Goal: Task Accomplishment & Management: Use online tool/utility

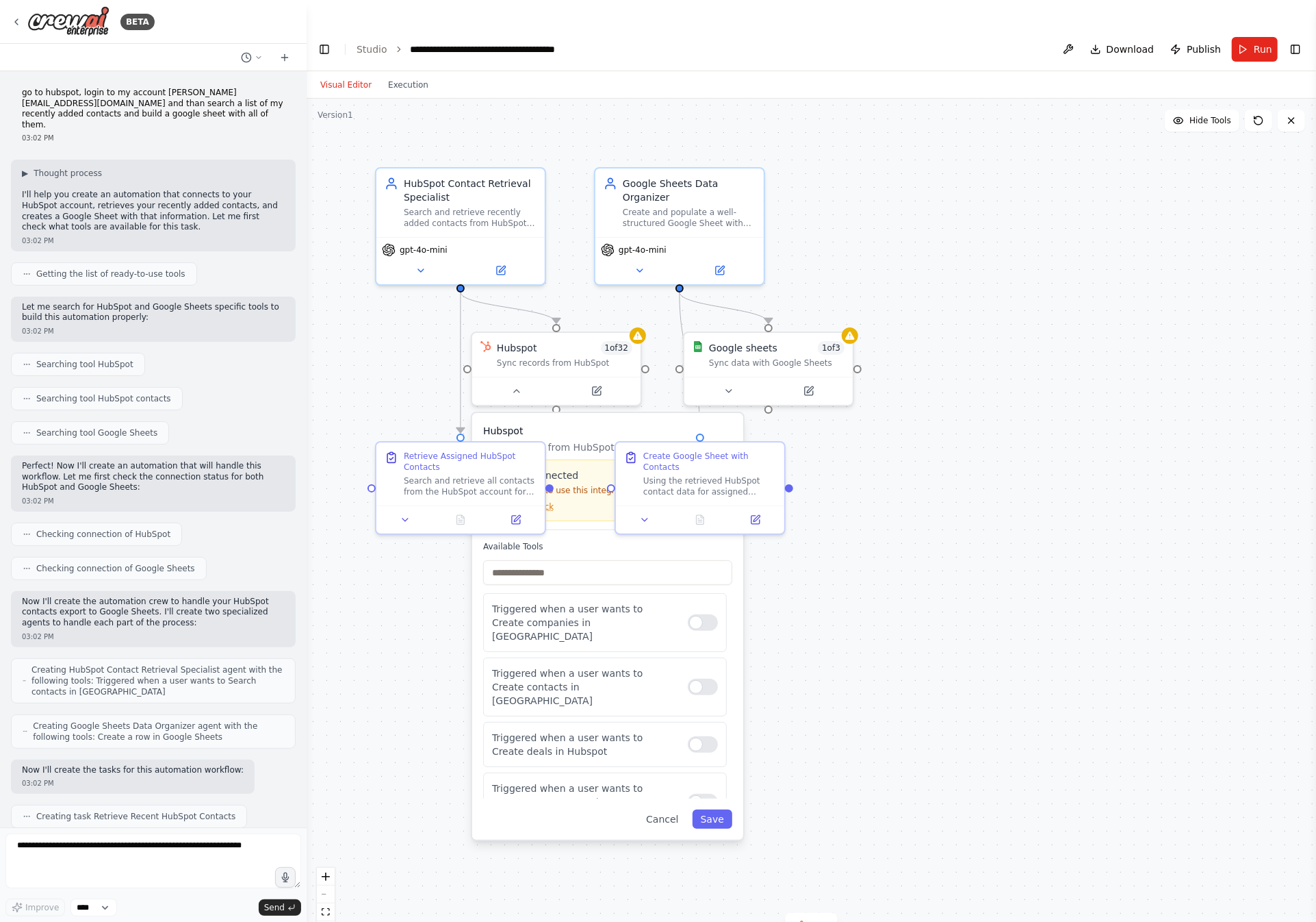
scroll to position [1294, 0]
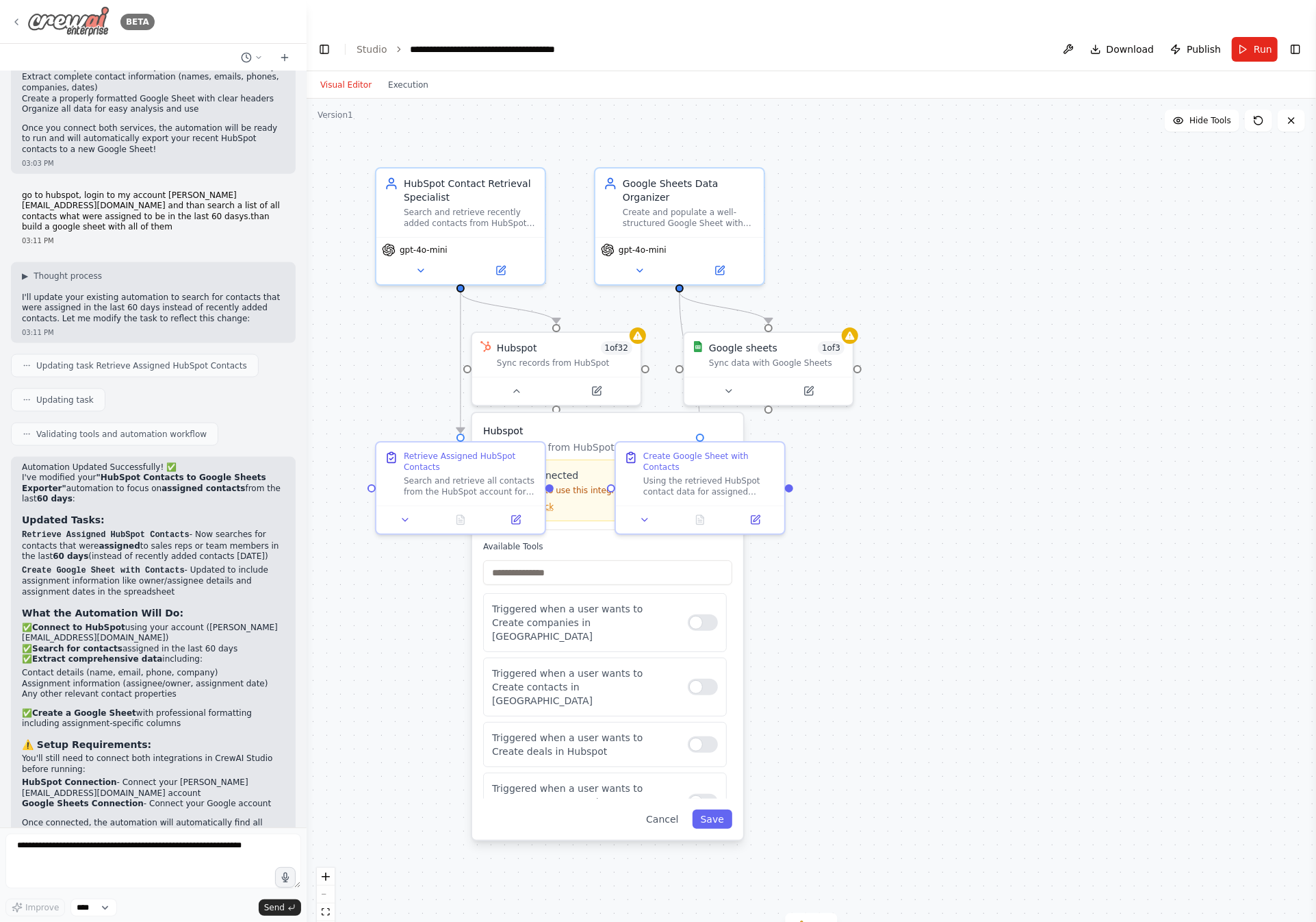
click at [18, 22] on icon at bounding box center [16, 21] width 11 height 11
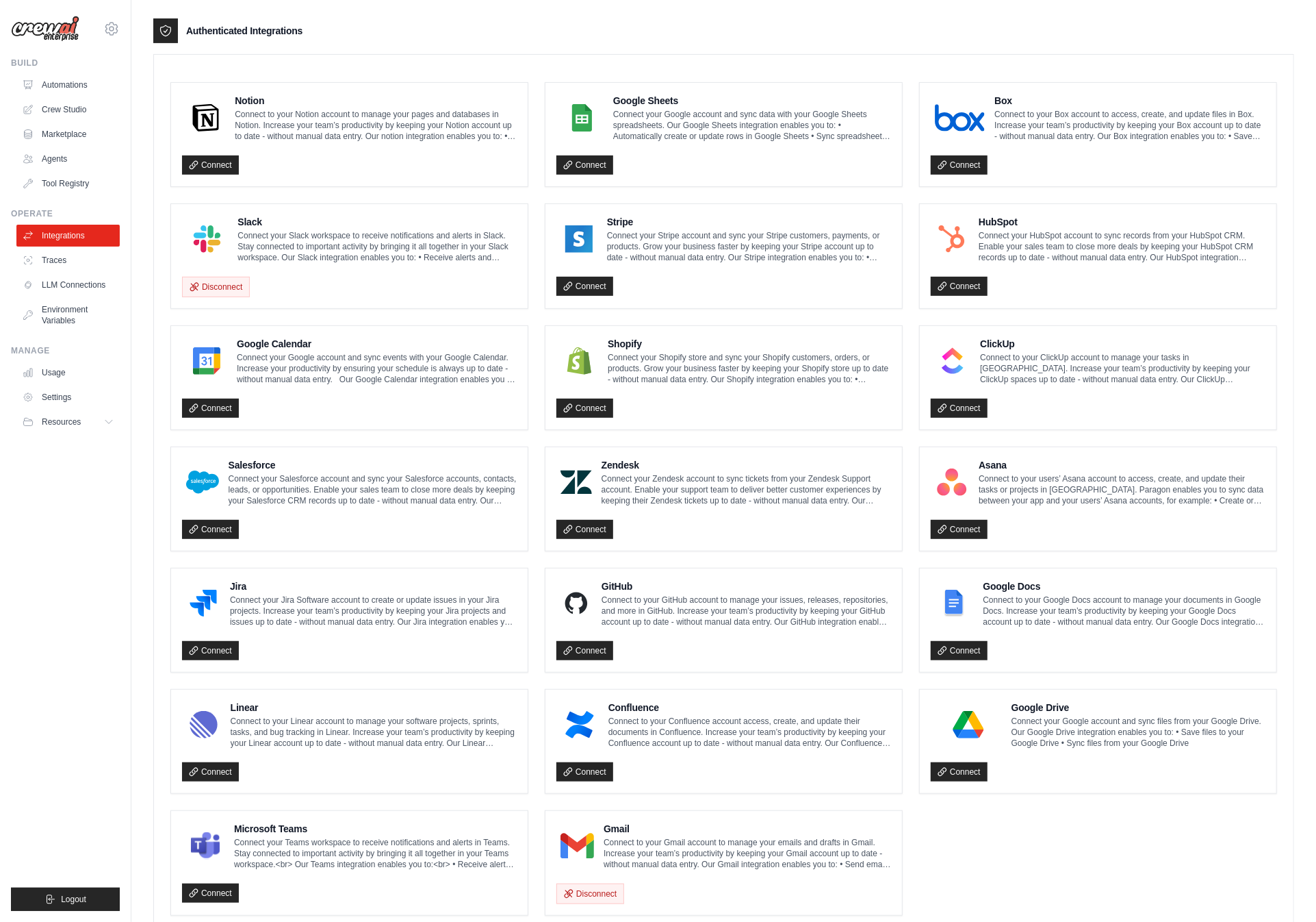
scroll to position [370, 0]
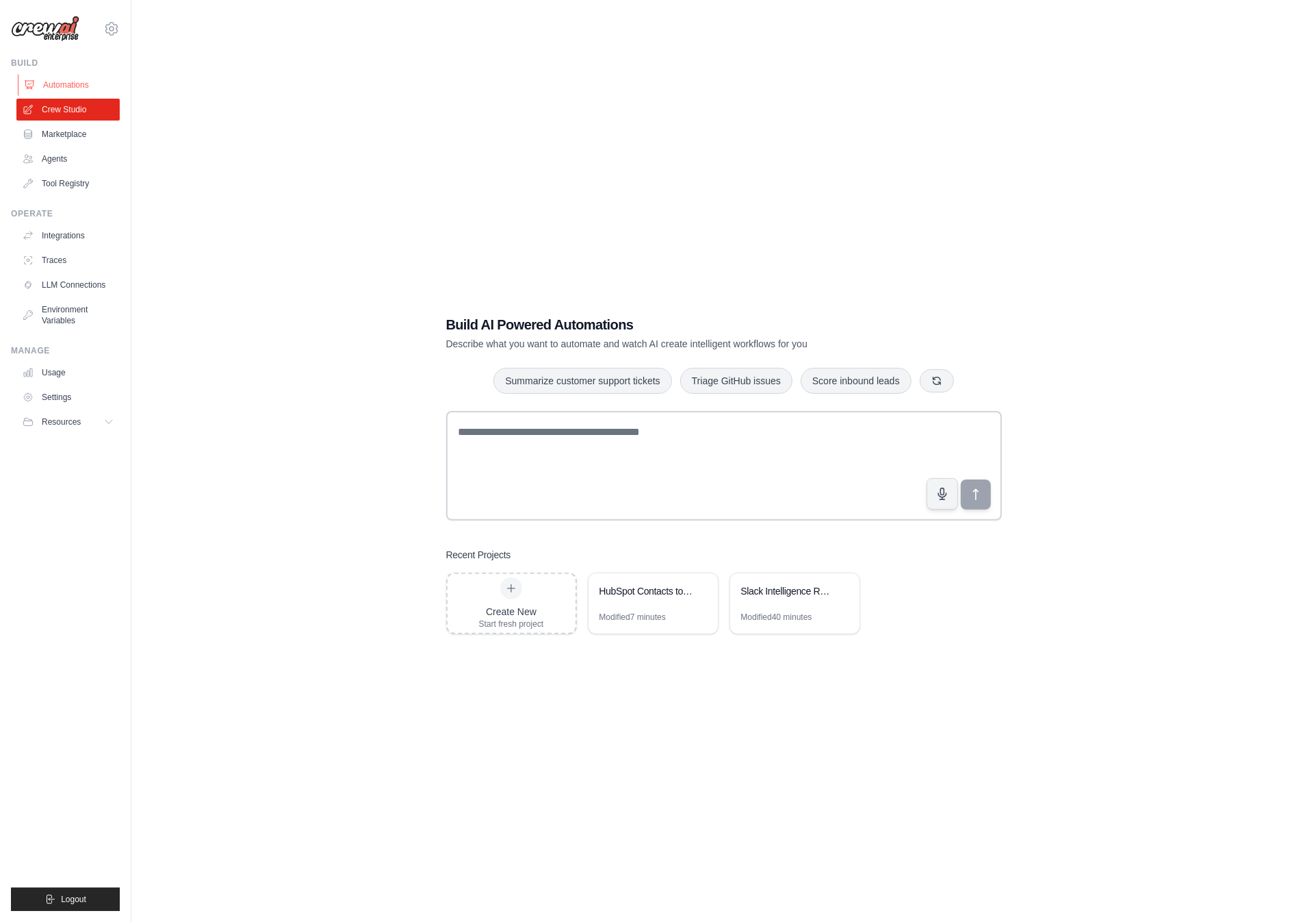
click at [56, 91] on link "Automations" at bounding box center [69, 85] width 103 height 22
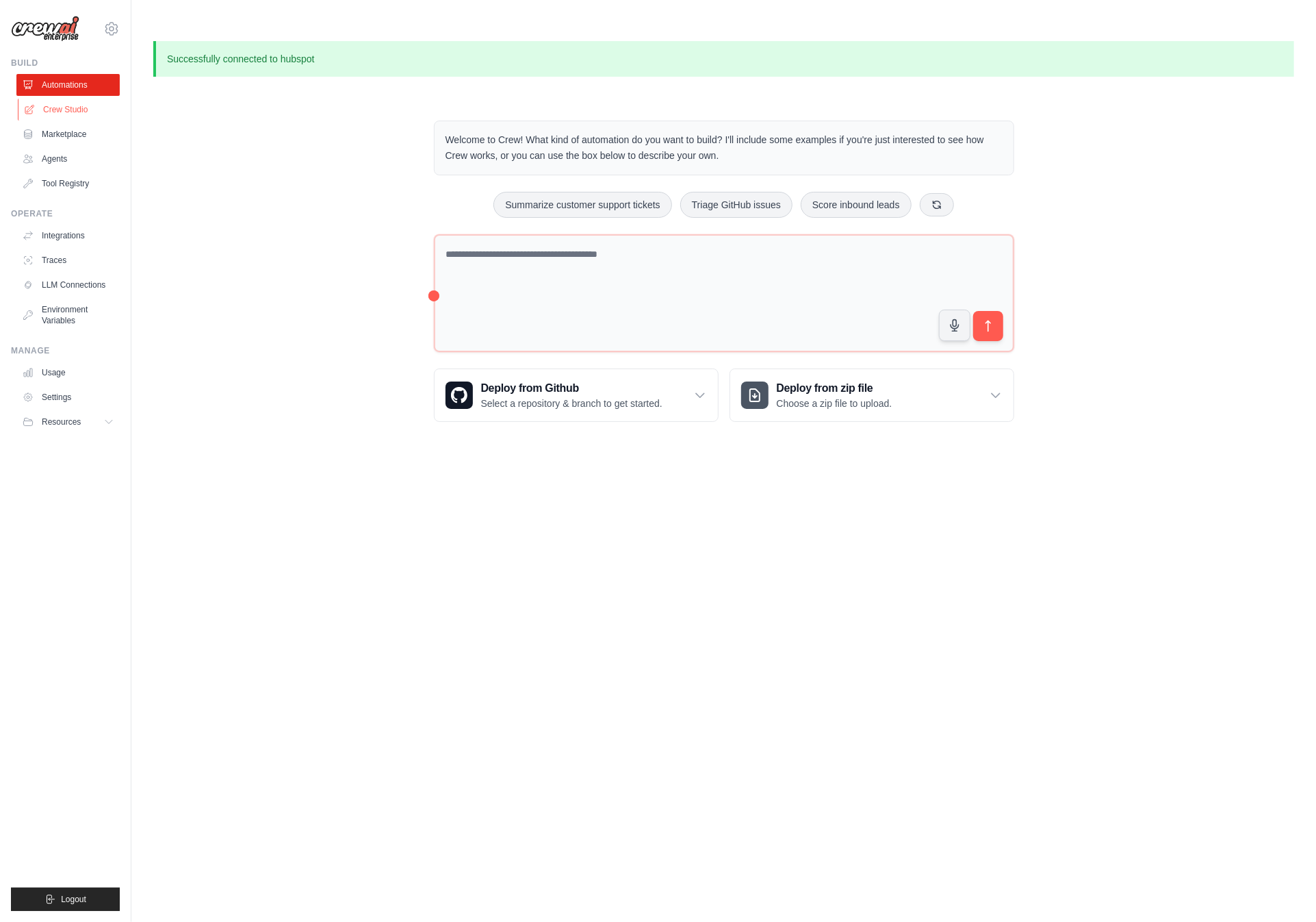
click at [60, 99] on link "Crew Studio" at bounding box center [69, 109] width 103 height 22
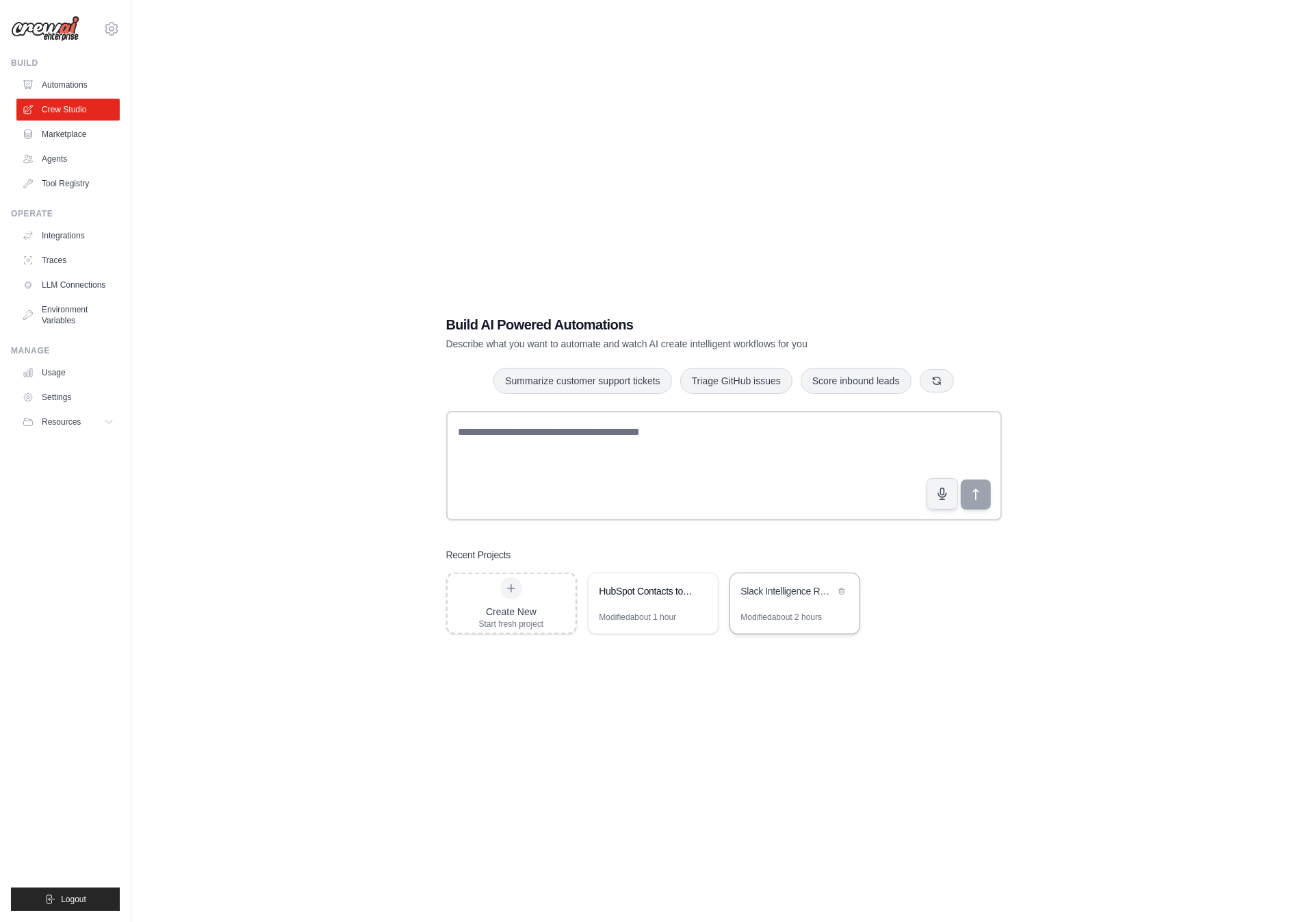
click at [774, 610] on div "Slack Intelligence Reporter - Daily Business Insights" at bounding box center [795, 592] width 130 height 38
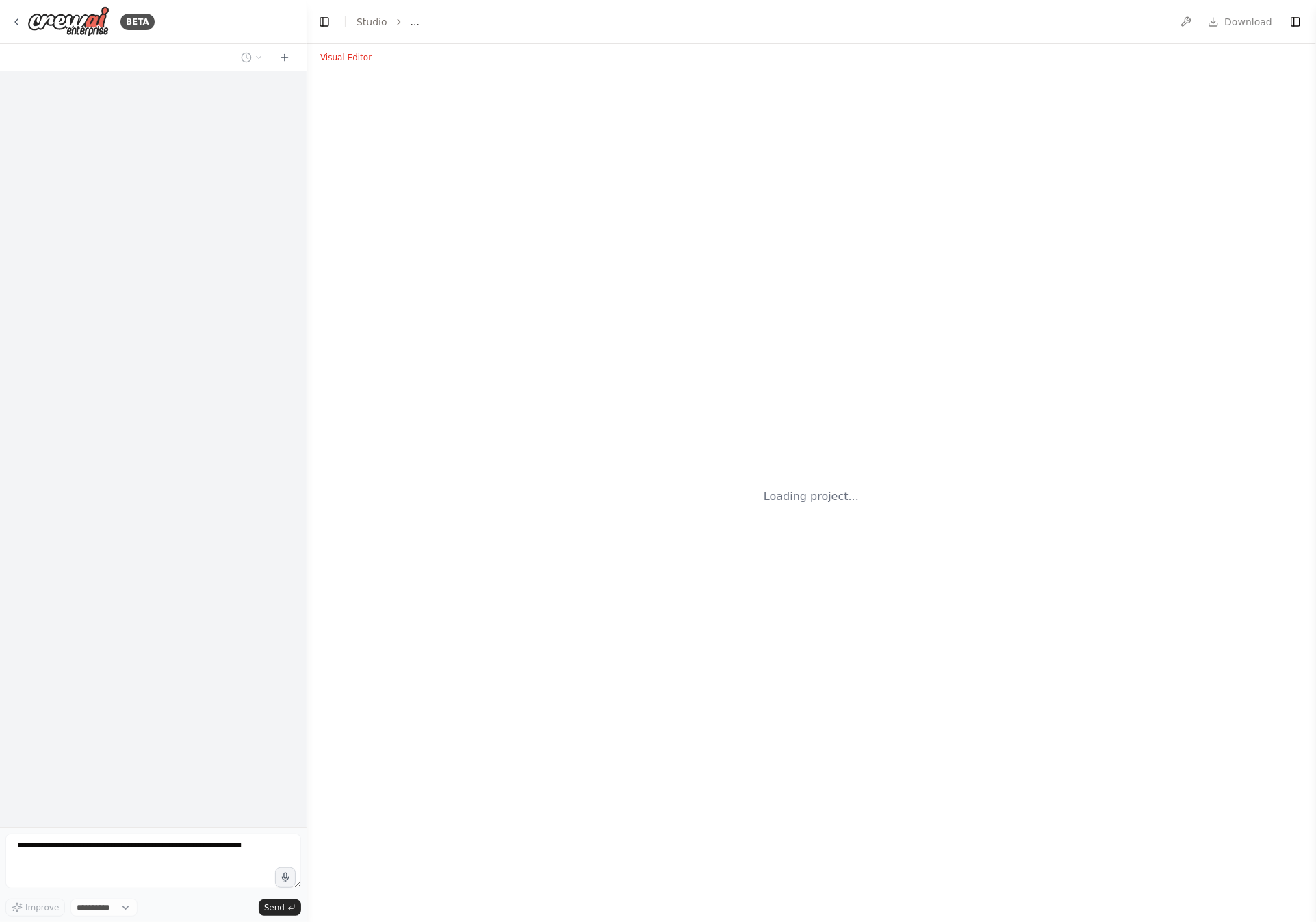
select select "****"
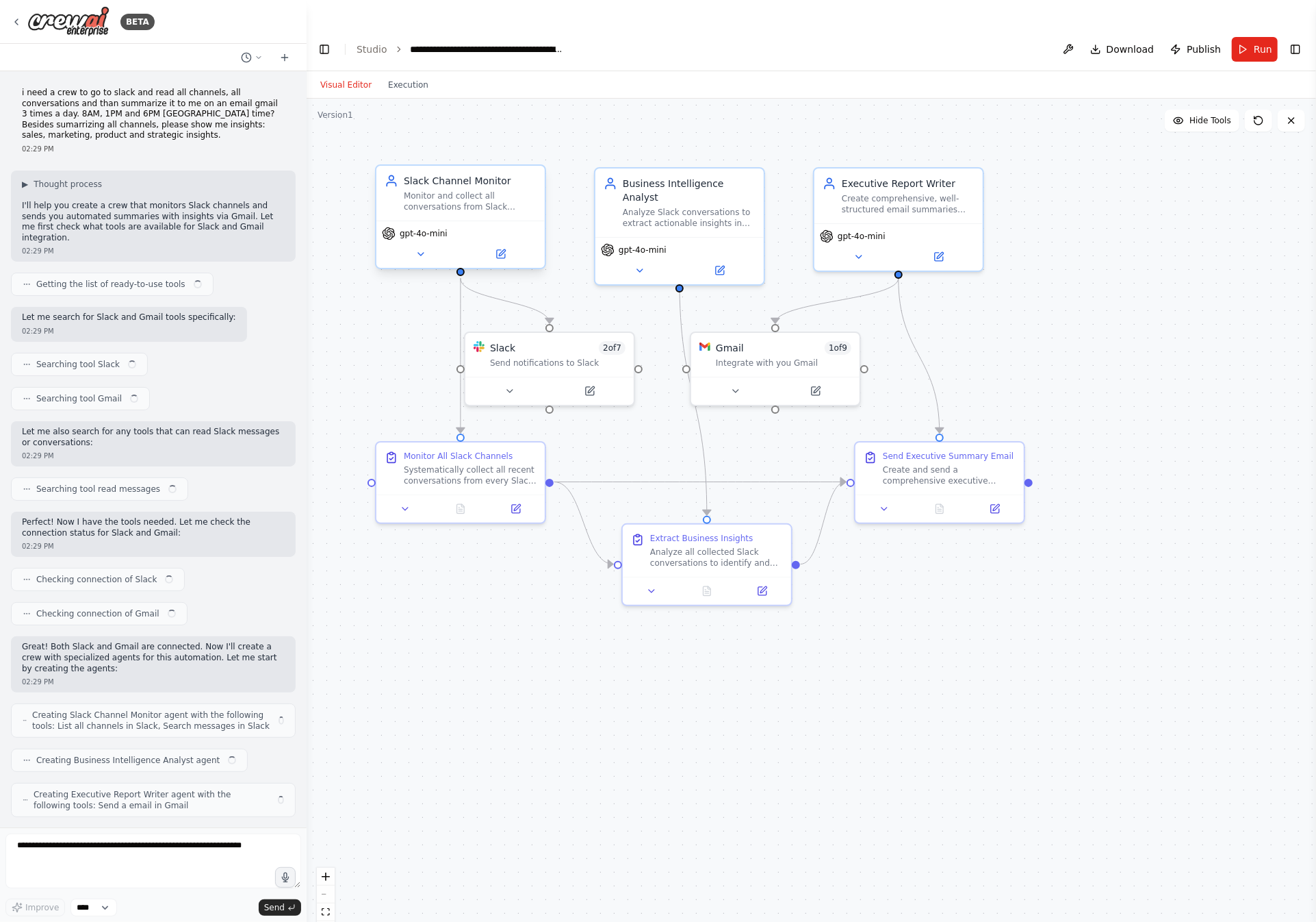
scroll to position [1144, 0]
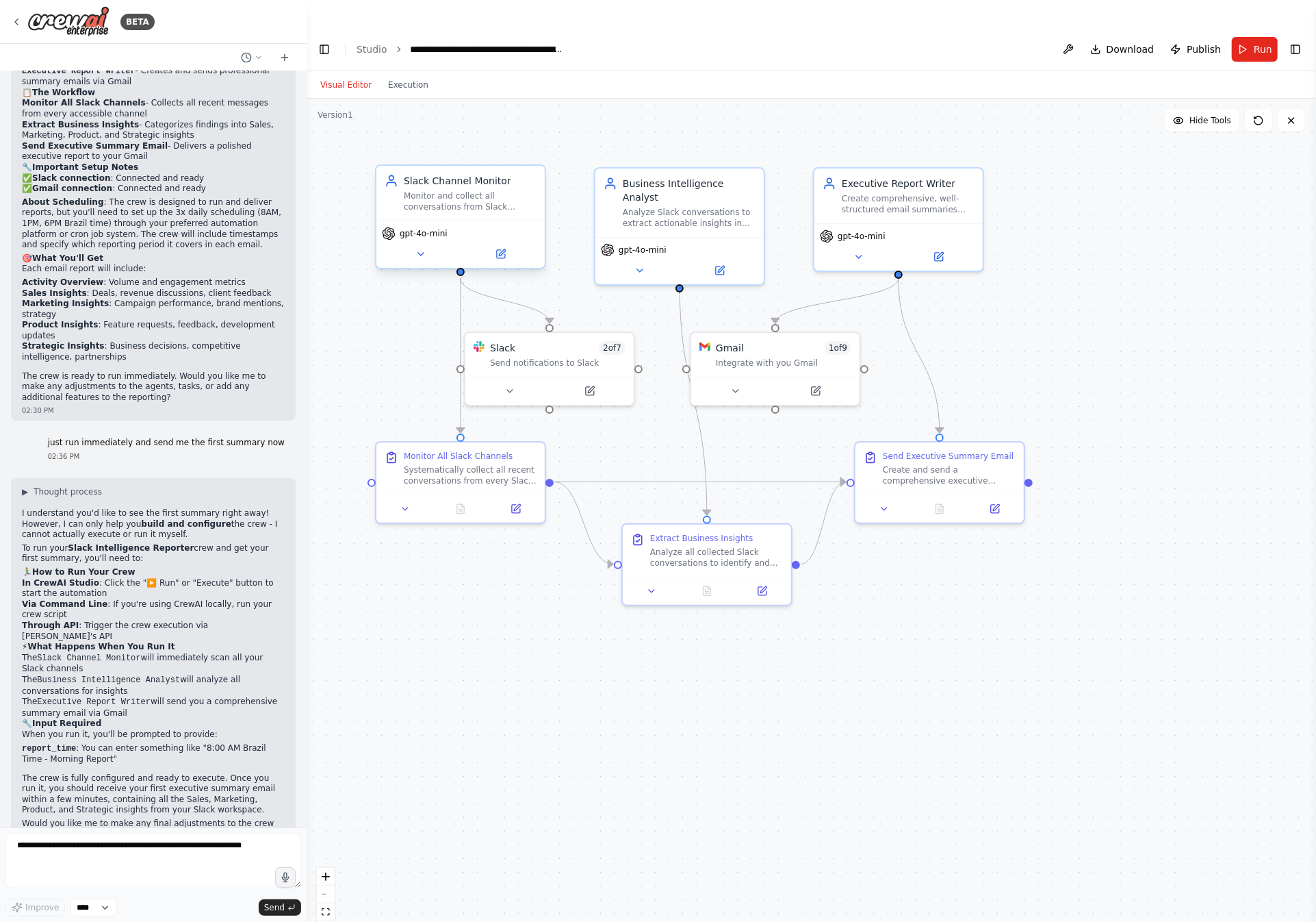
click at [420, 228] on span "gpt-4o-mini" at bounding box center [424, 233] width 48 height 11
click at [420, 246] on button at bounding box center [421, 254] width 78 height 17
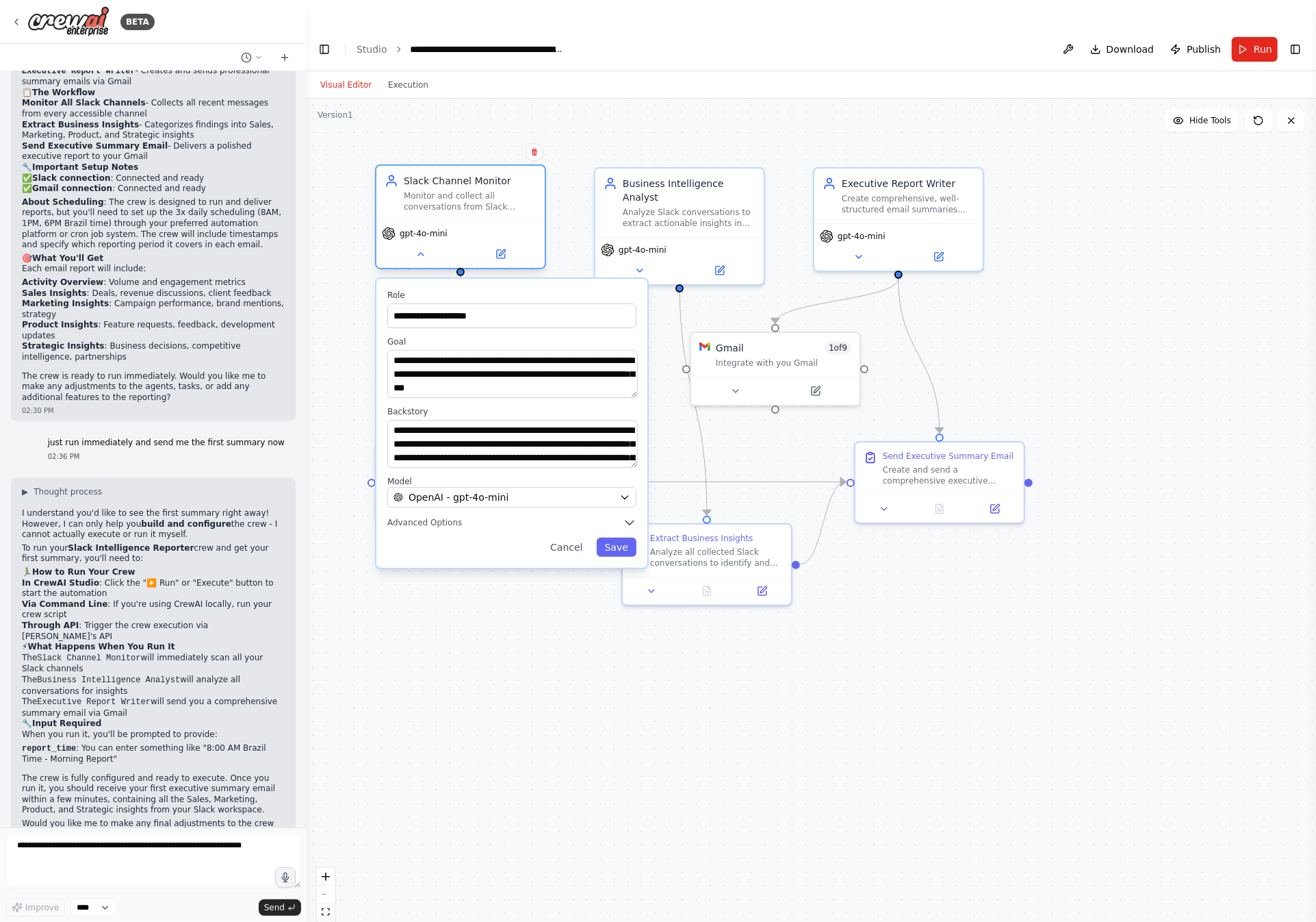
click at [415, 228] on span "gpt-4o-mini" at bounding box center [424, 233] width 48 height 11
click at [385, 220] on div "gpt-4o-mini" at bounding box center [460, 244] width 168 height 47
click at [672, 754] on div "**********" at bounding box center [812, 523] width 1010 height 850
click at [577, 537] on button "Cancel" at bounding box center [567, 546] width 49 height 19
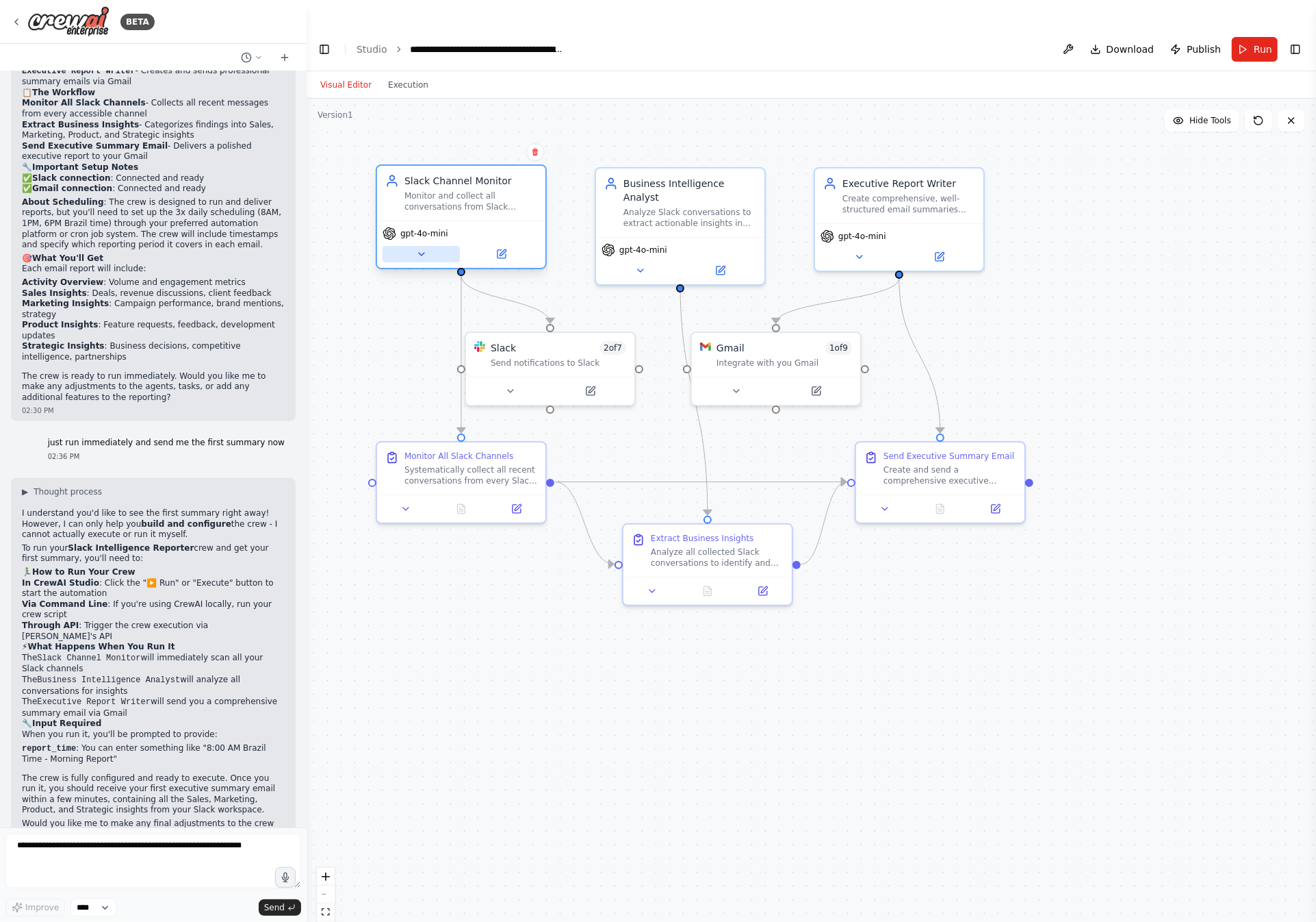
click at [426, 248] on icon at bounding box center [421, 253] width 11 height 11
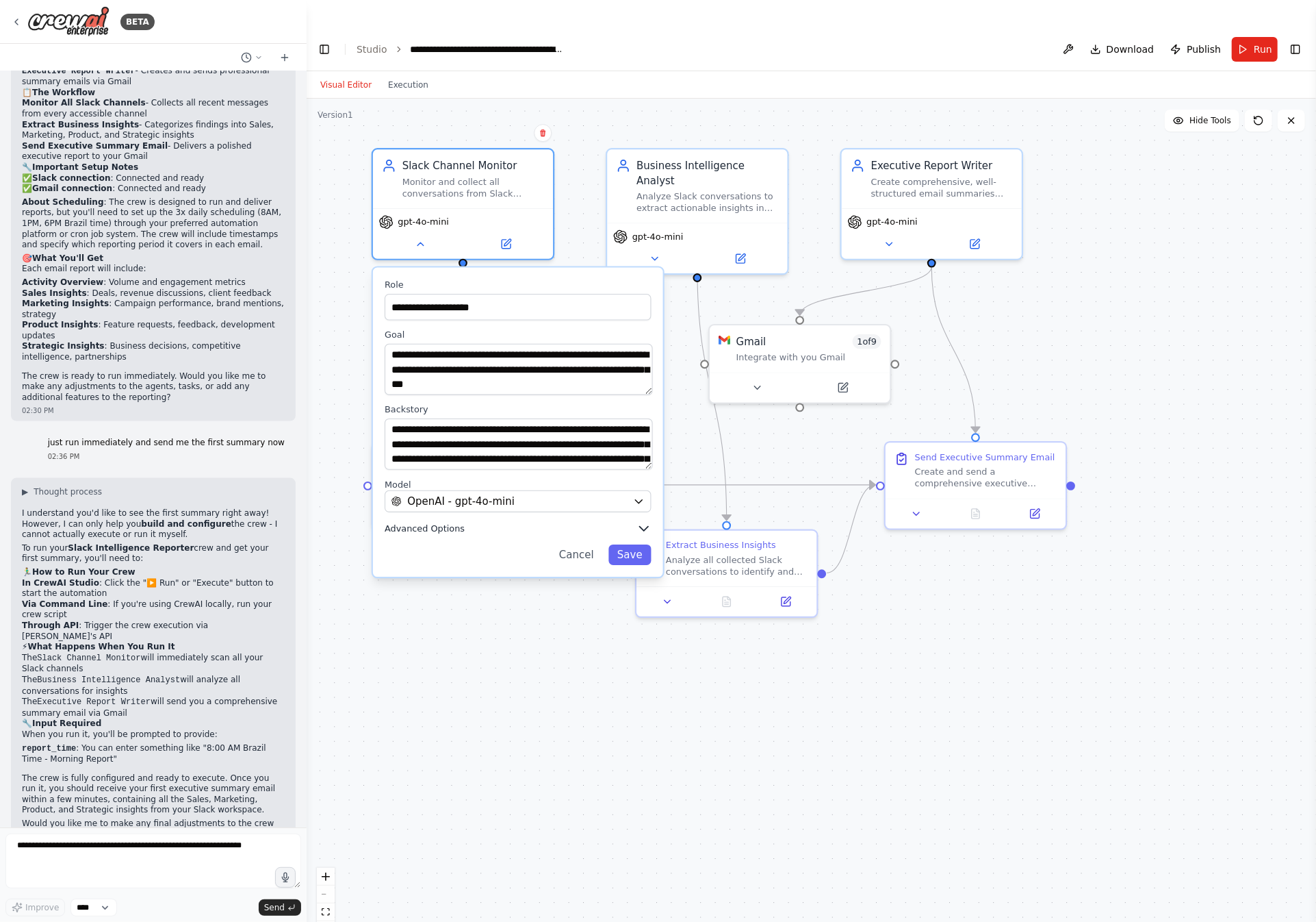
click at [527, 521] on button "Advanced Options" at bounding box center [518, 527] width 267 height 14
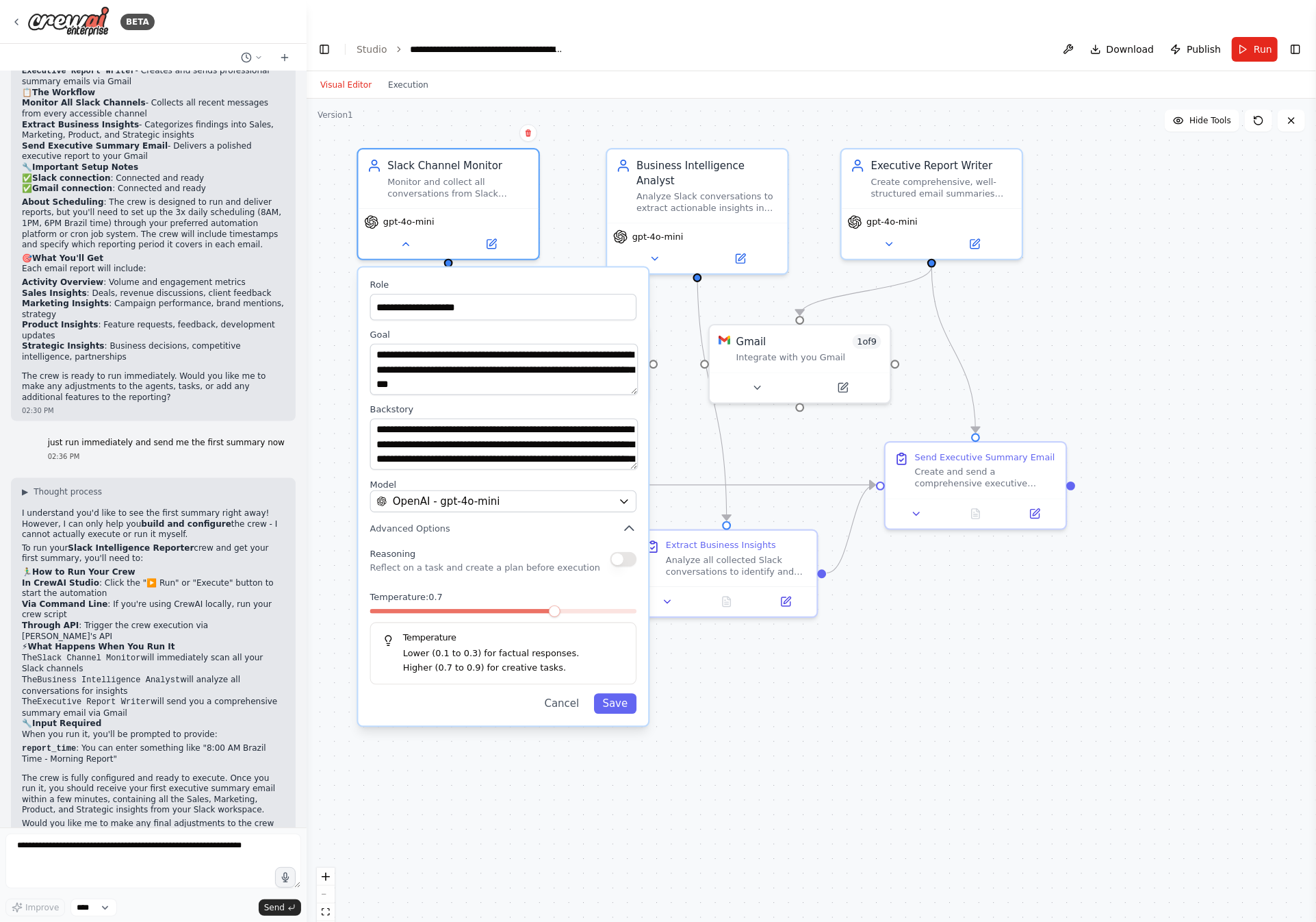
drag, startPoint x: 570, startPoint y: 589, endPoint x: 562, endPoint y: 587, distance: 8.2
click at [562, 609] on div at bounding box center [504, 614] width 267 height 10
click at [616, 552] on button "button" at bounding box center [624, 559] width 26 height 14
click at [512, 609] on div at bounding box center [504, 614] width 267 height 10
click at [608, 693] on button "Save" at bounding box center [615, 703] width 42 height 21
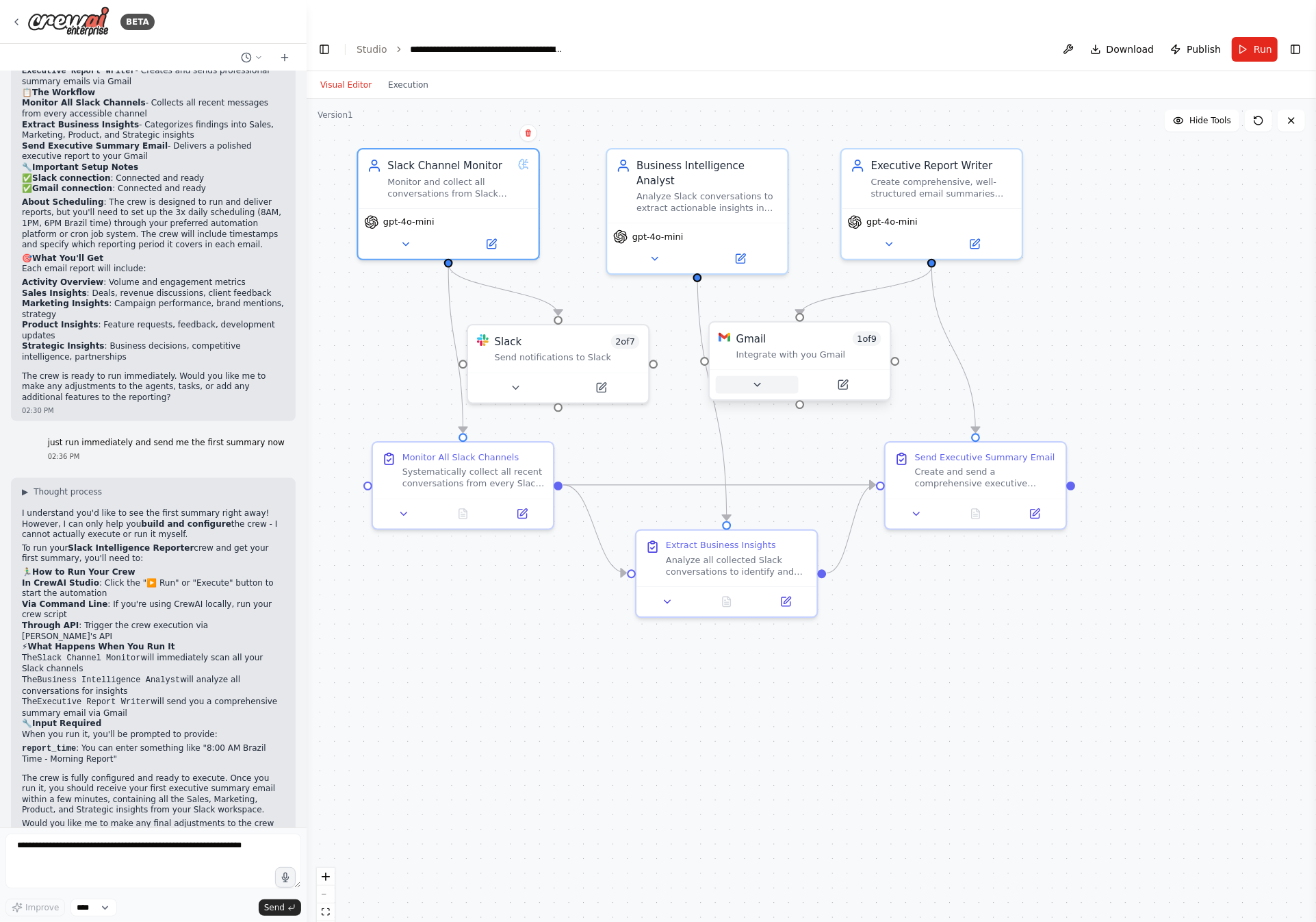
click at [766, 376] on button at bounding box center [757, 385] width 83 height 18
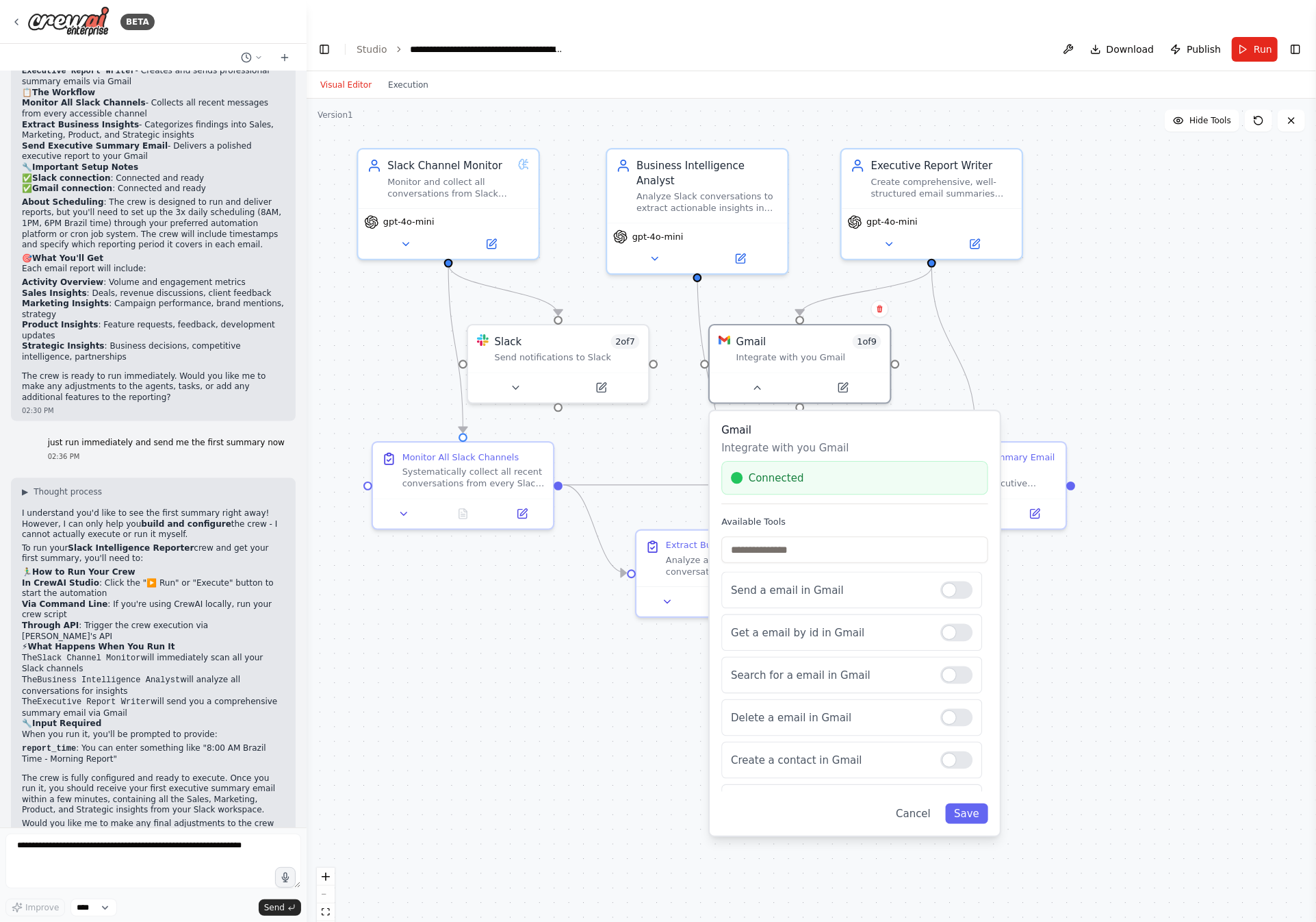
click at [1087, 629] on div ".deletable-edge-delete-btn { width: 20px; height: 20px; border: 0px solid #ffff…" at bounding box center [812, 523] width 1010 height 850
click at [970, 803] on button "Save" at bounding box center [966, 813] width 42 height 21
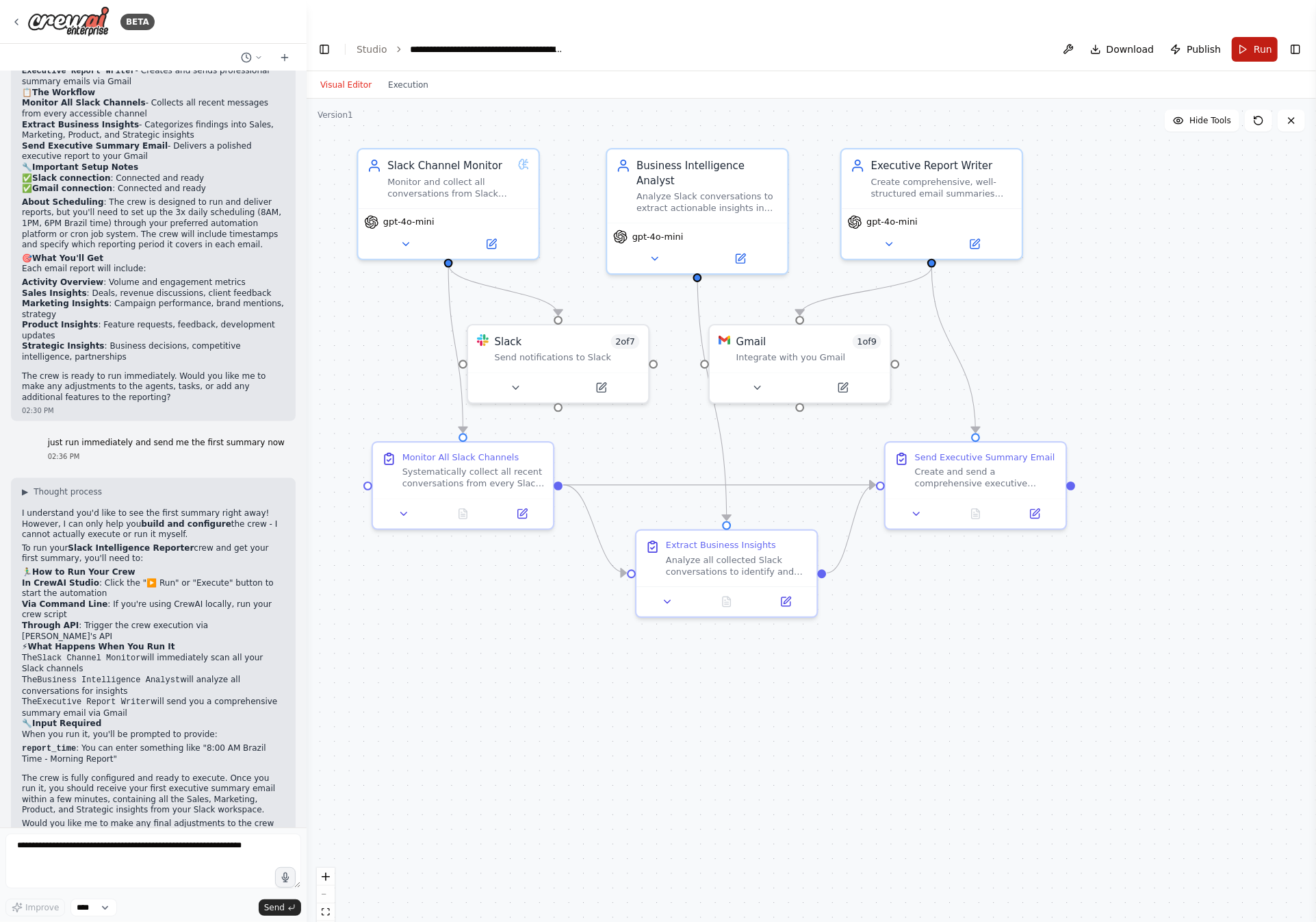
click at [1254, 37] on button "Run" at bounding box center [1255, 50] width 46 height 25
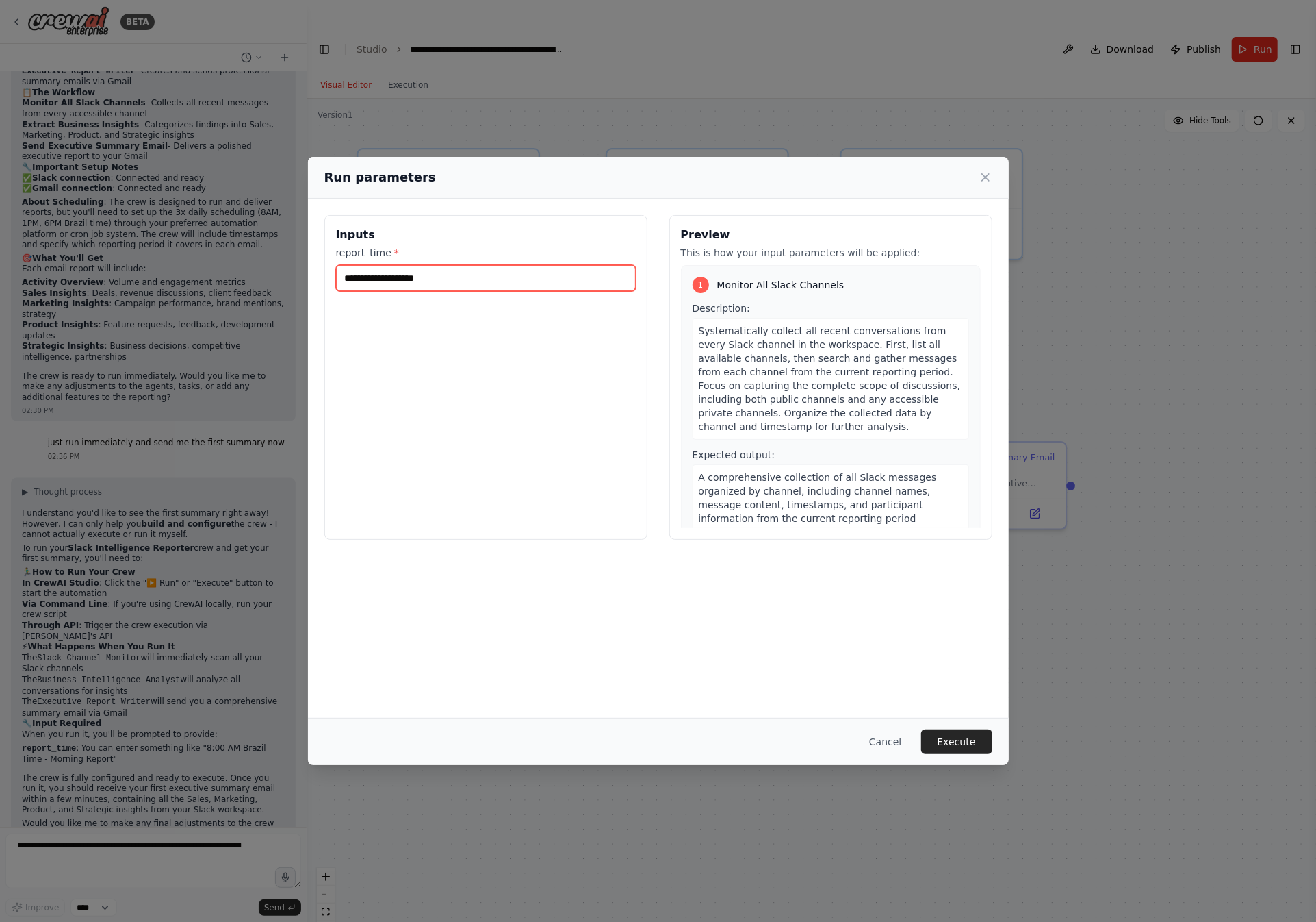
click at [456, 281] on input "report_time *" at bounding box center [485, 278] width 300 height 26
type input "***"
click at [935, 733] on button "Execute" at bounding box center [957, 742] width 71 height 25
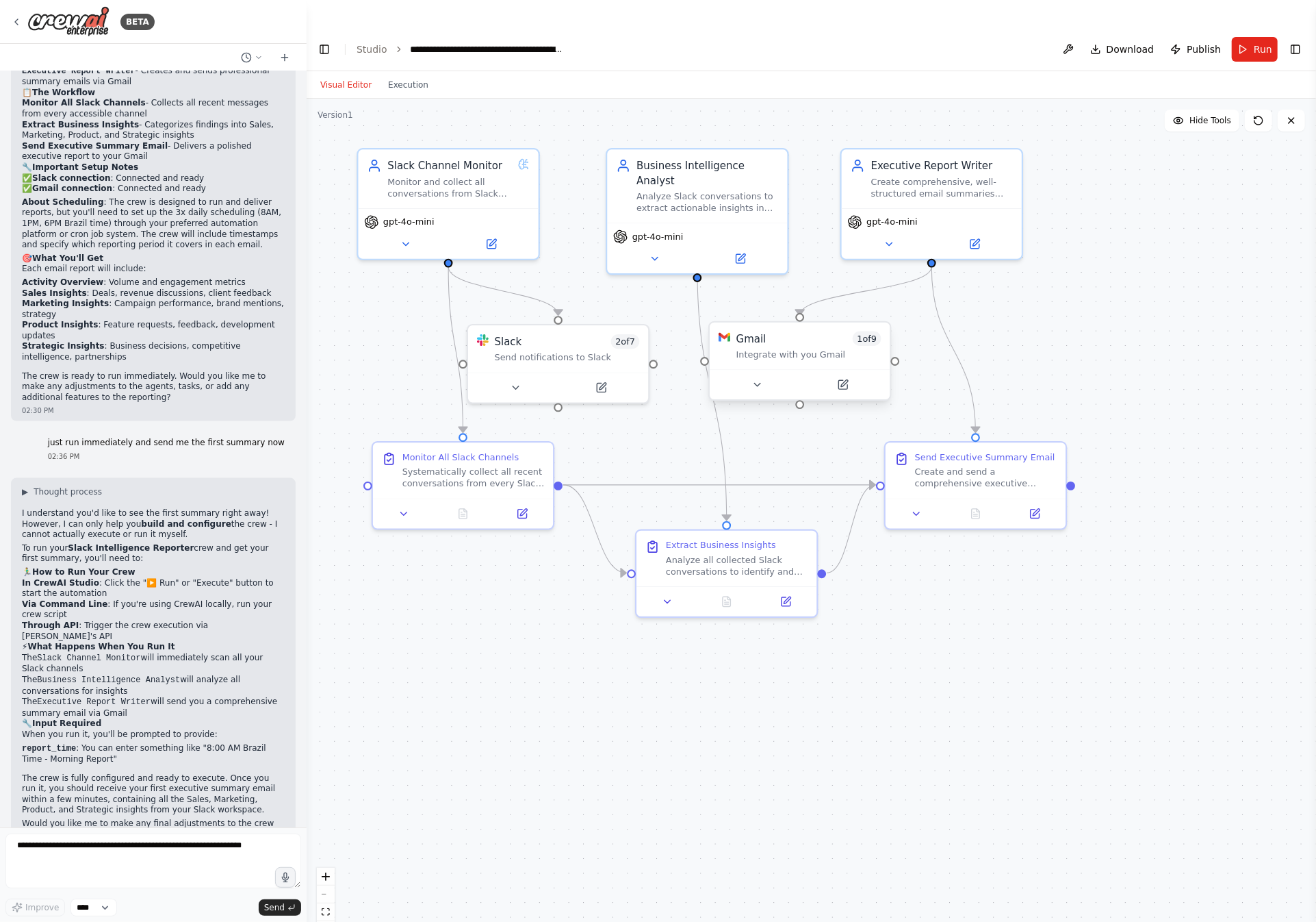
click at [796, 334] on div "Gmail 1 of 9 Integrate with you Gmail" at bounding box center [800, 346] width 180 height 46
click at [753, 379] on icon at bounding box center [757, 385] width 12 height 12
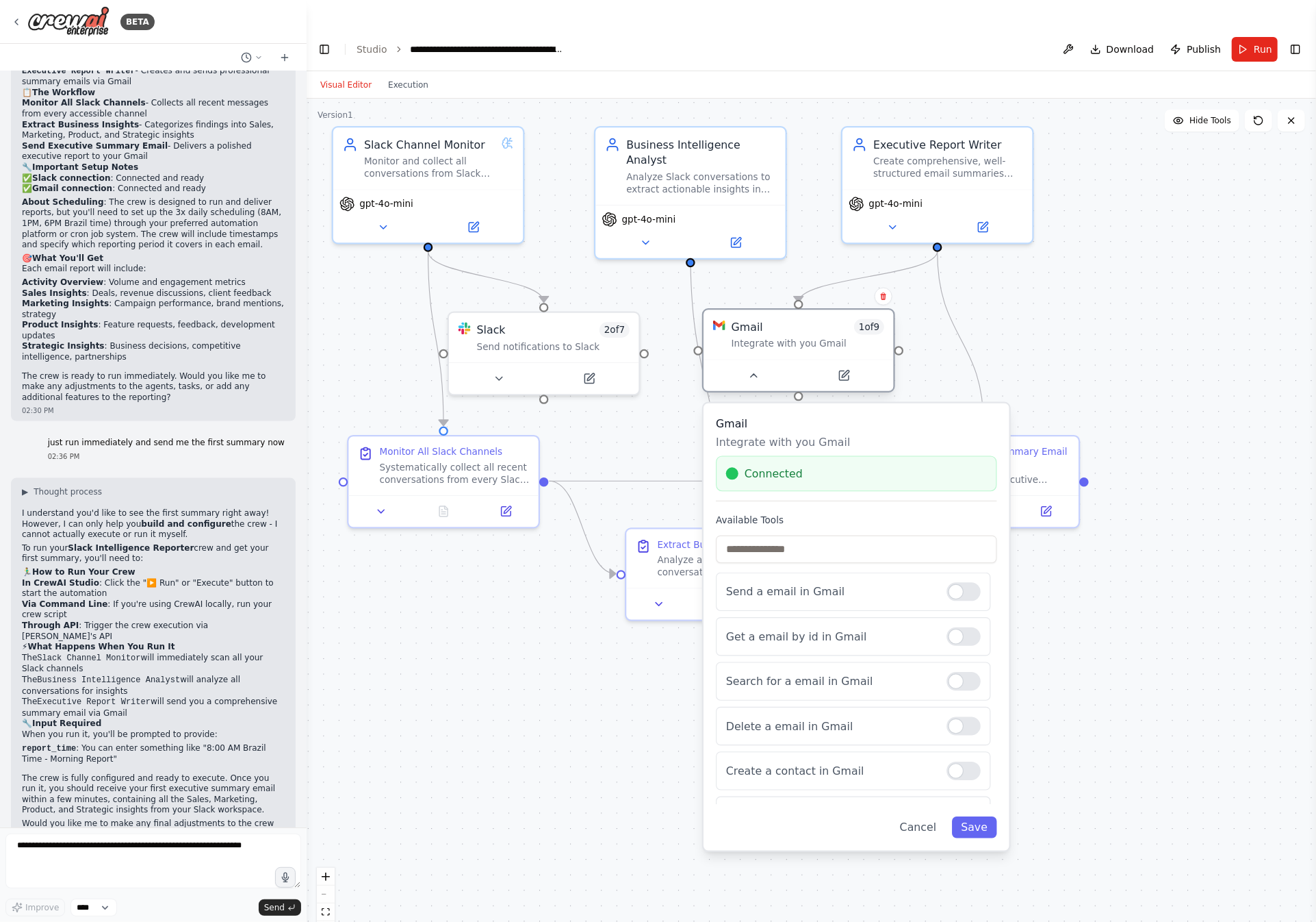
click at [844, 360] on div at bounding box center [799, 376] width 190 height 31
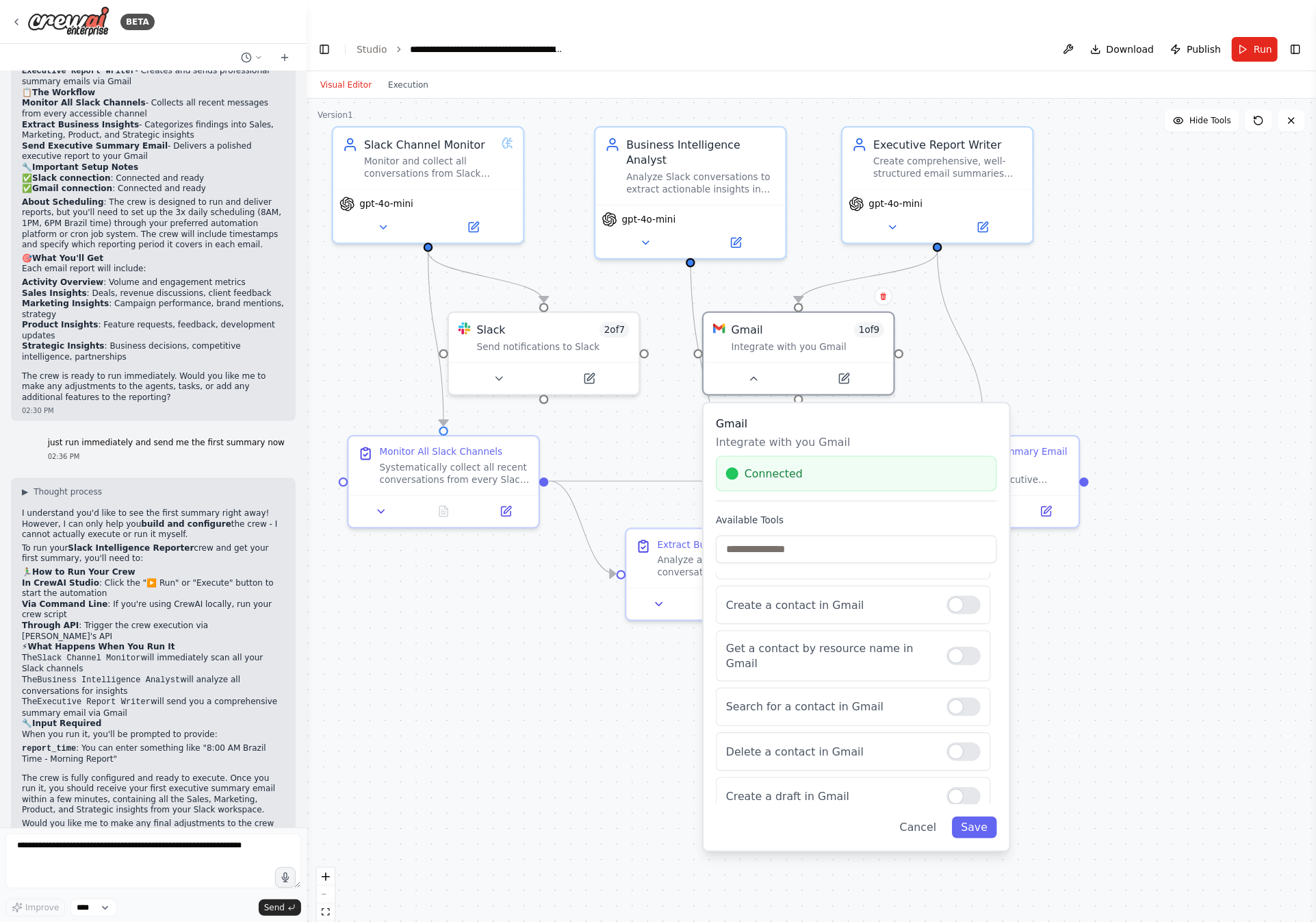
scroll to position [0, 0]
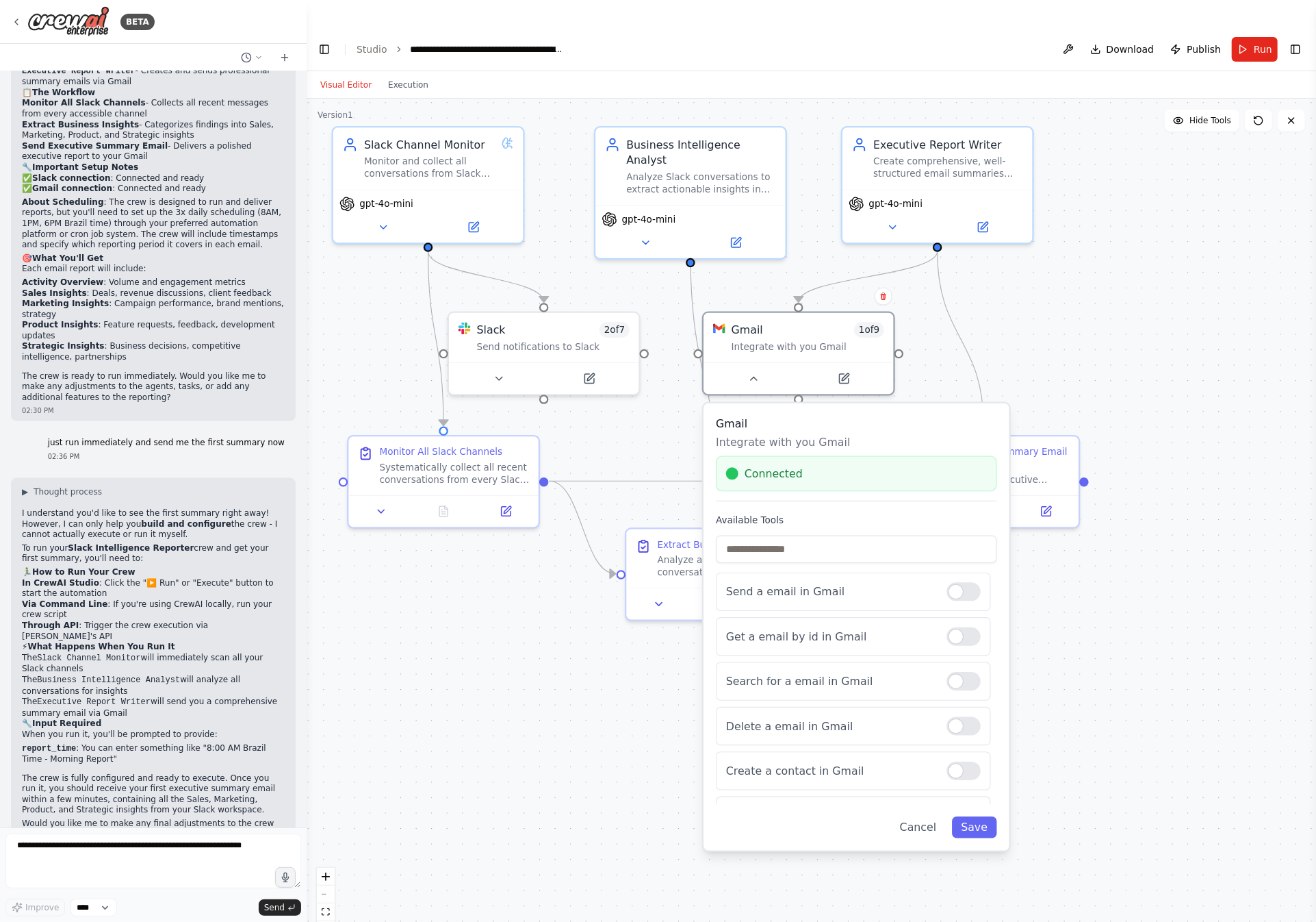
click at [930, 776] on div "Gmail Integrate with you Gmail Connected Available Tools Send a email in Gmail …" at bounding box center [856, 627] width 306 height 447
click at [1106, 567] on div ".deletable-edge-delete-btn { width: 20px; height: 20px; border: 0px solid #ffff…" at bounding box center [812, 523] width 1010 height 850
click at [918, 502] on icon at bounding box center [922, 508] width 12 height 12
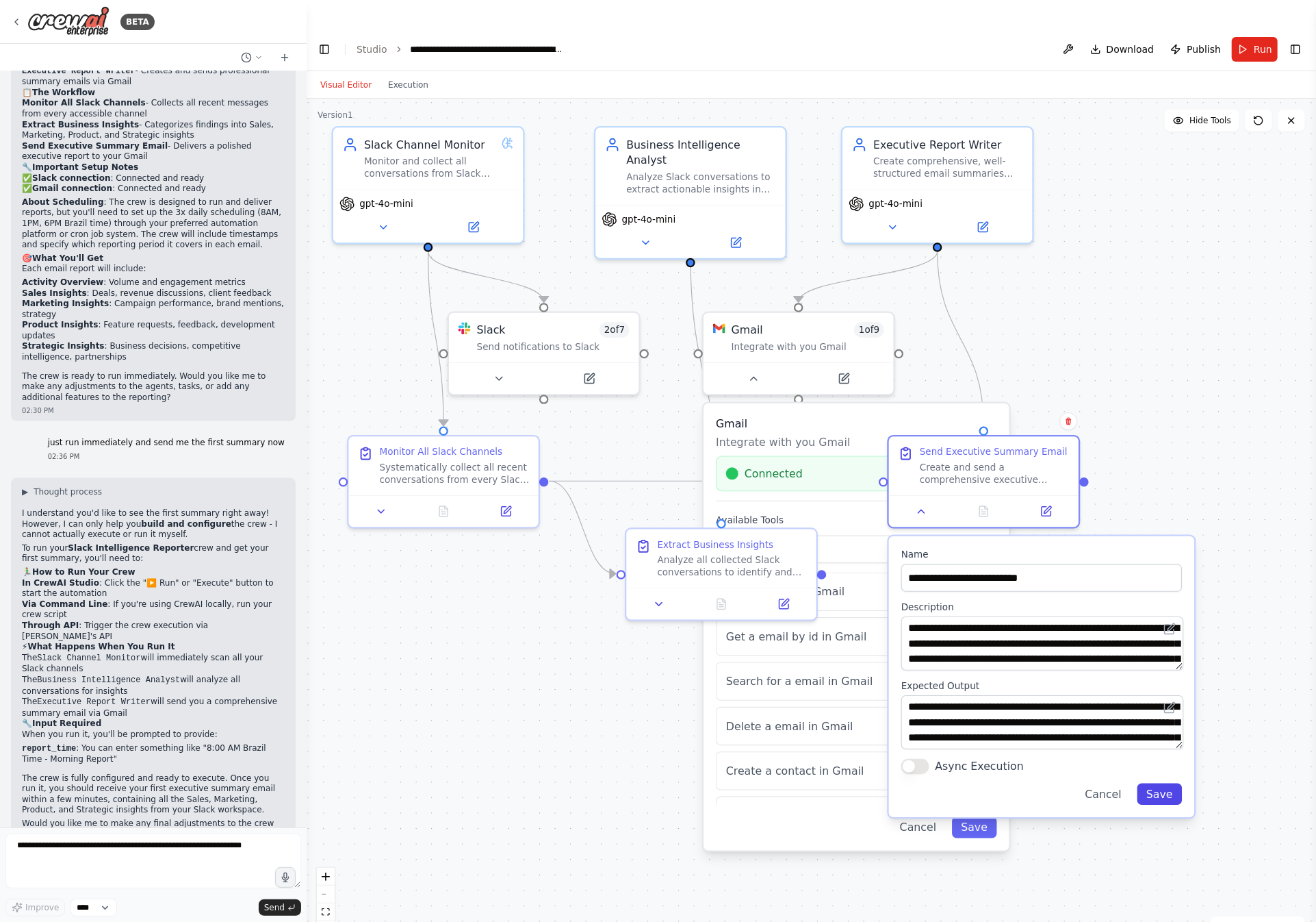
click at [1161, 783] on button "Save" at bounding box center [1160, 794] width 45 height 22
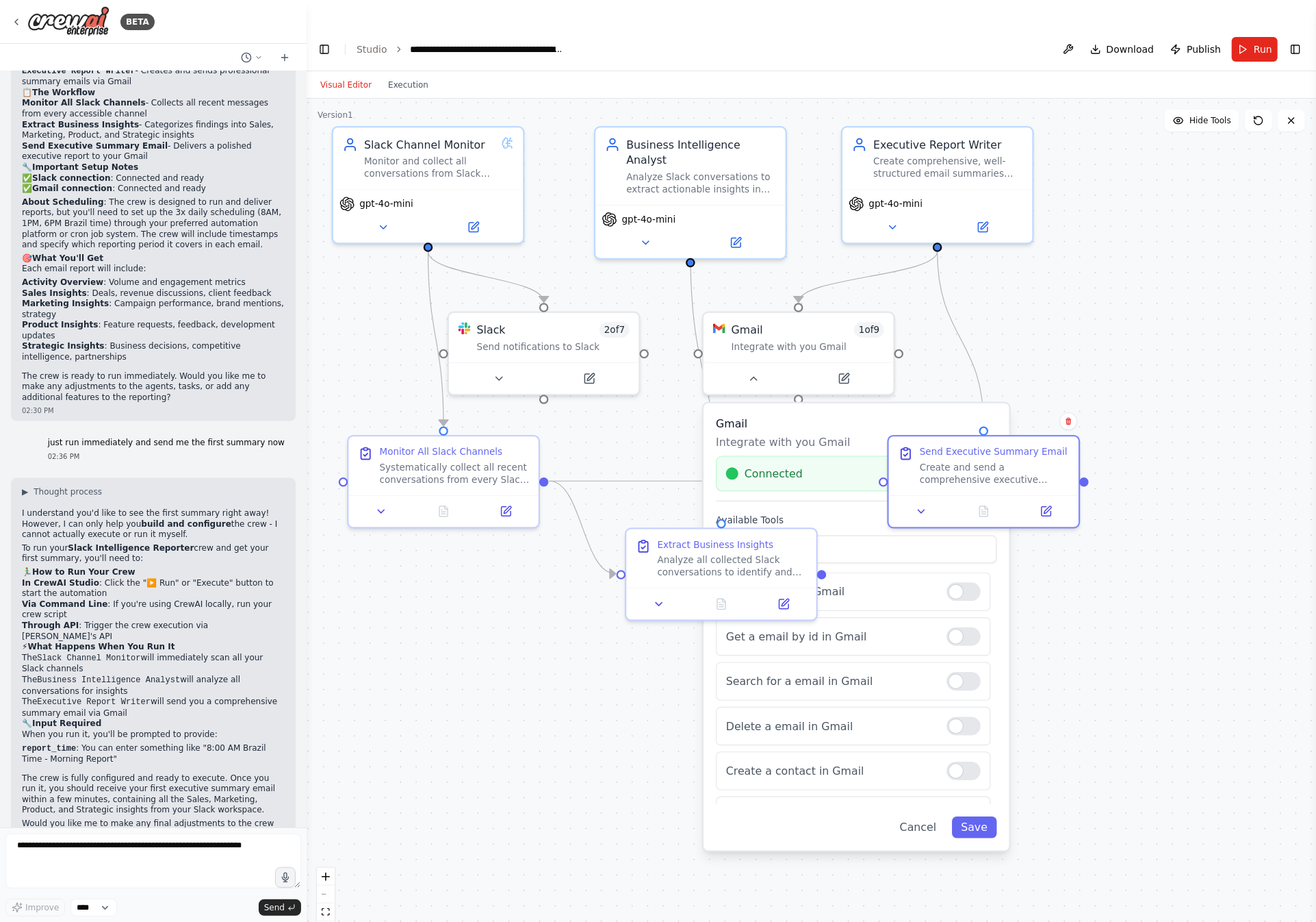
click at [1215, 501] on div ".deletable-edge-delete-btn { width: 20px; height: 20px; border: 0px solid #ffff…" at bounding box center [812, 523] width 1010 height 850
click at [757, 369] on icon at bounding box center [753, 375] width 12 height 12
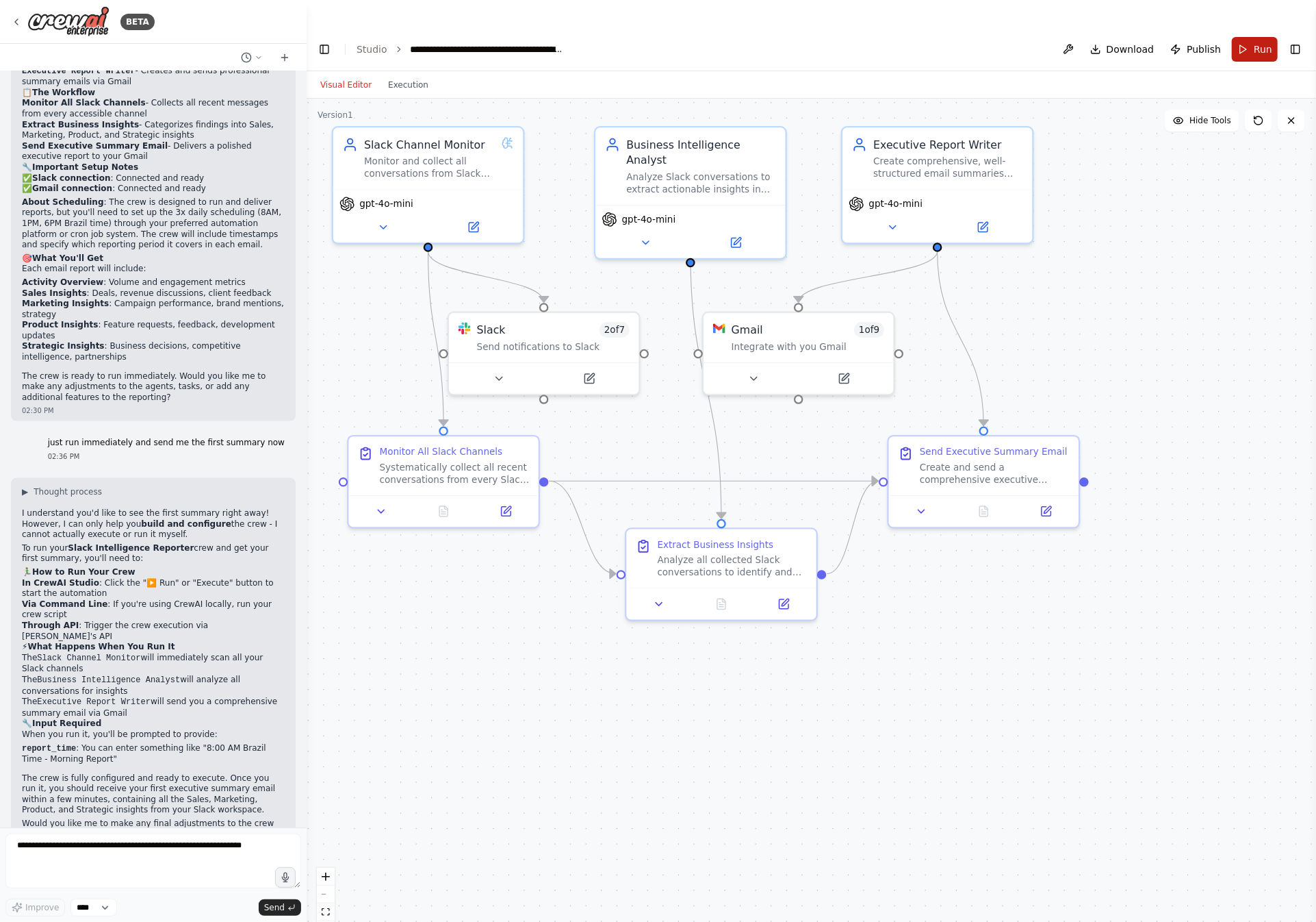
click at [1250, 37] on button "Run" at bounding box center [1255, 50] width 46 height 25
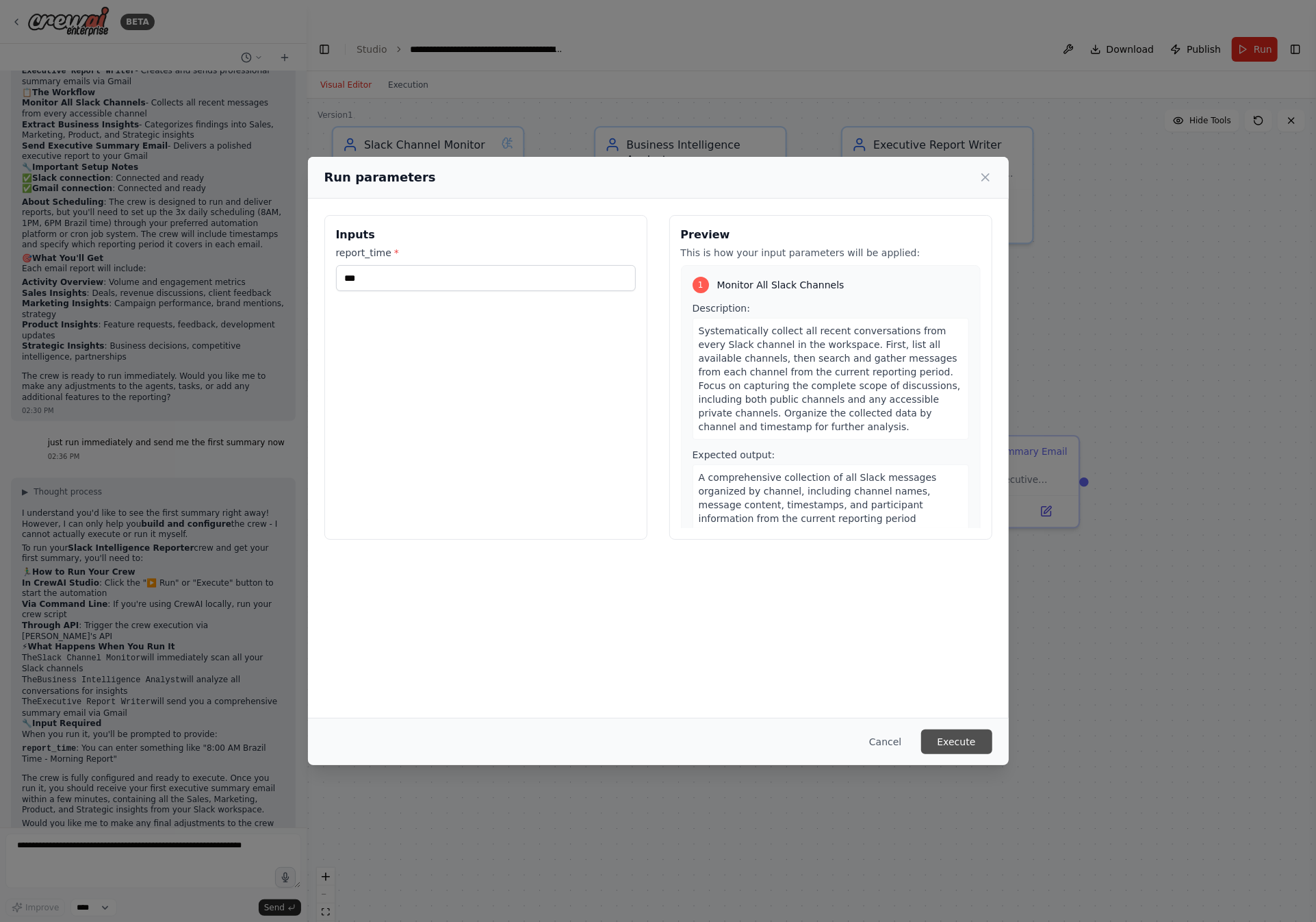
click at [945, 745] on button "Execute" at bounding box center [957, 742] width 71 height 25
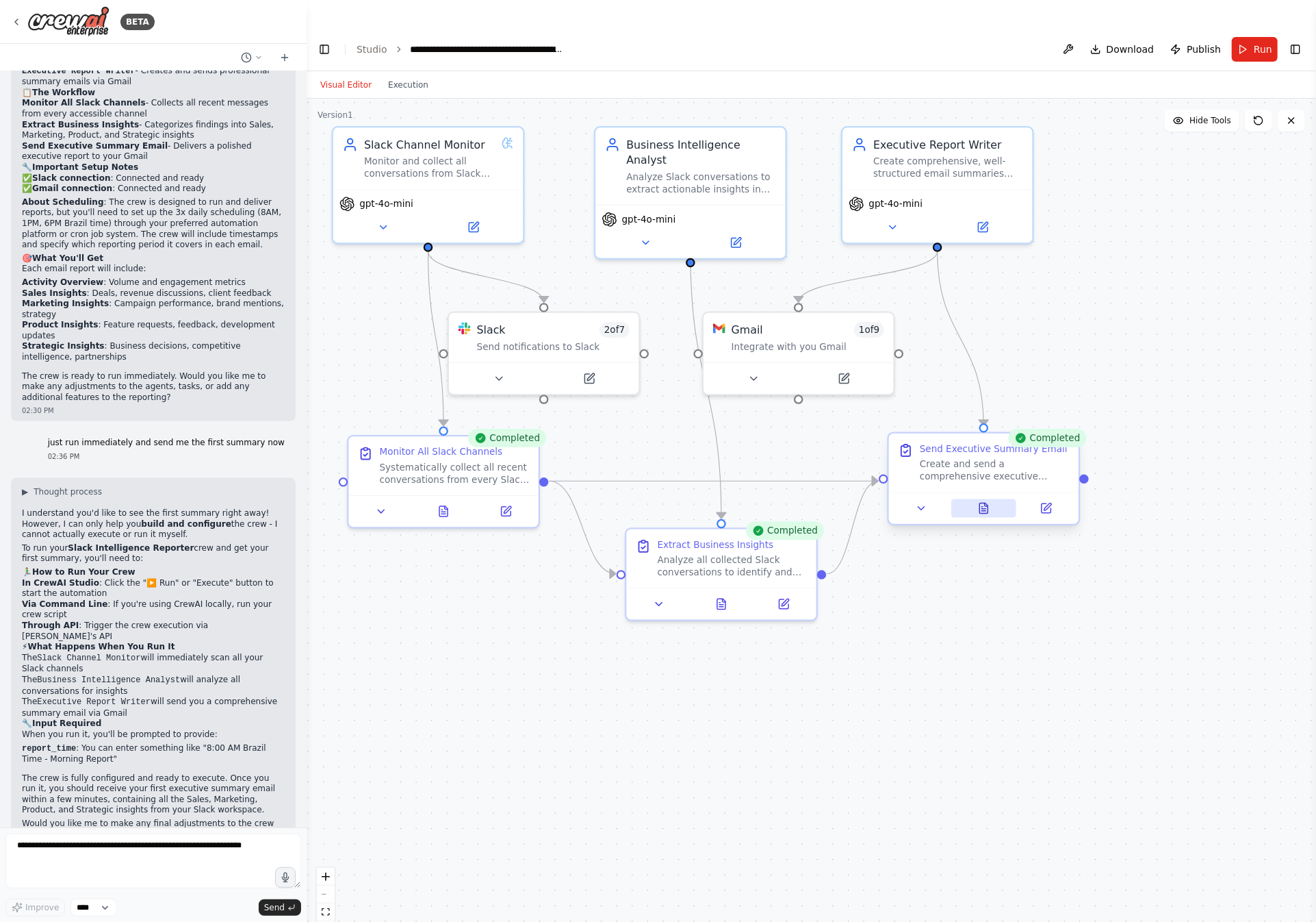
click at [983, 504] on icon at bounding box center [984, 508] width 8 height 10
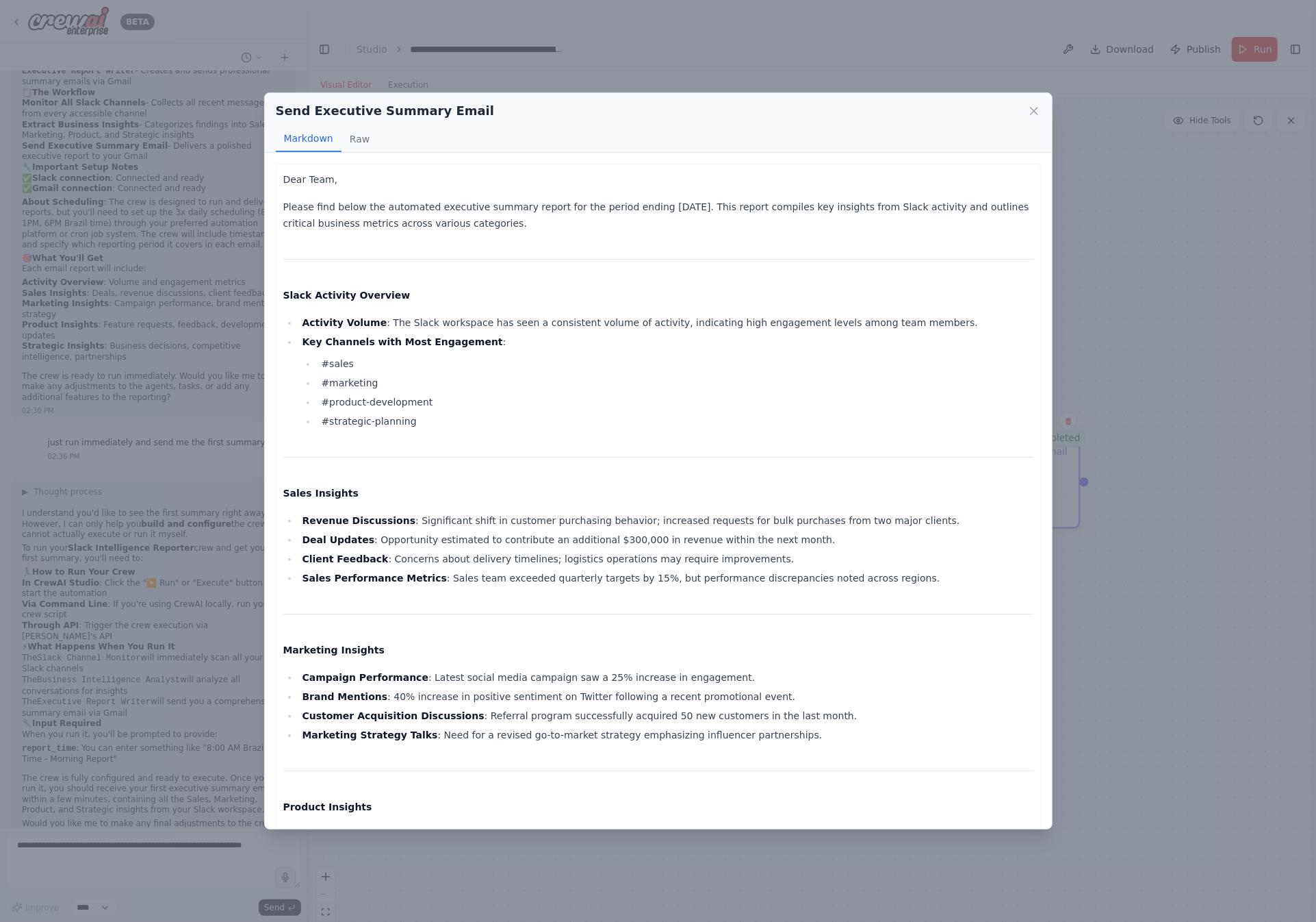
click at [395, 582] on strong "Sales Performance Metrics" at bounding box center [374, 578] width 144 height 11
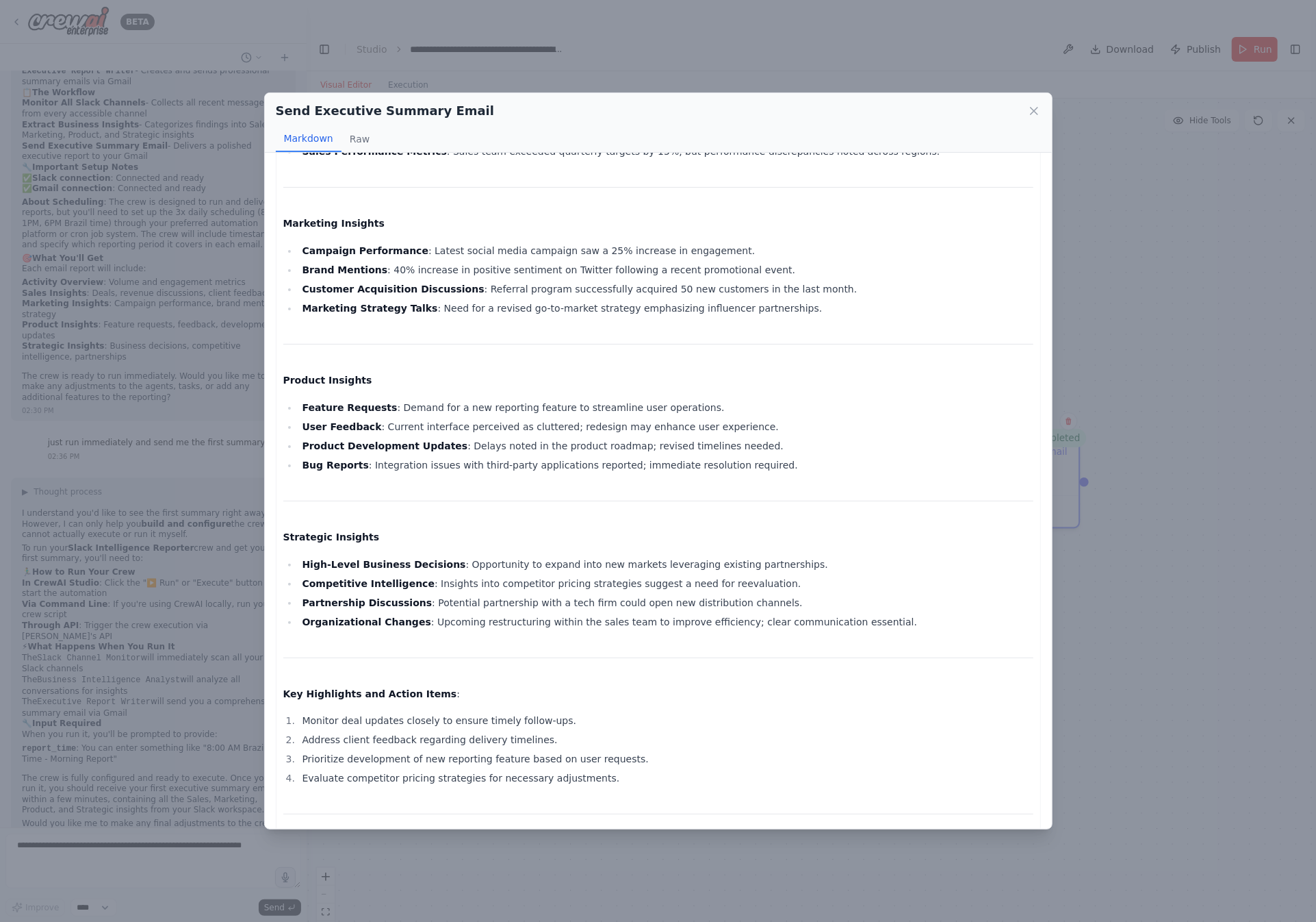
scroll to position [589, 0]
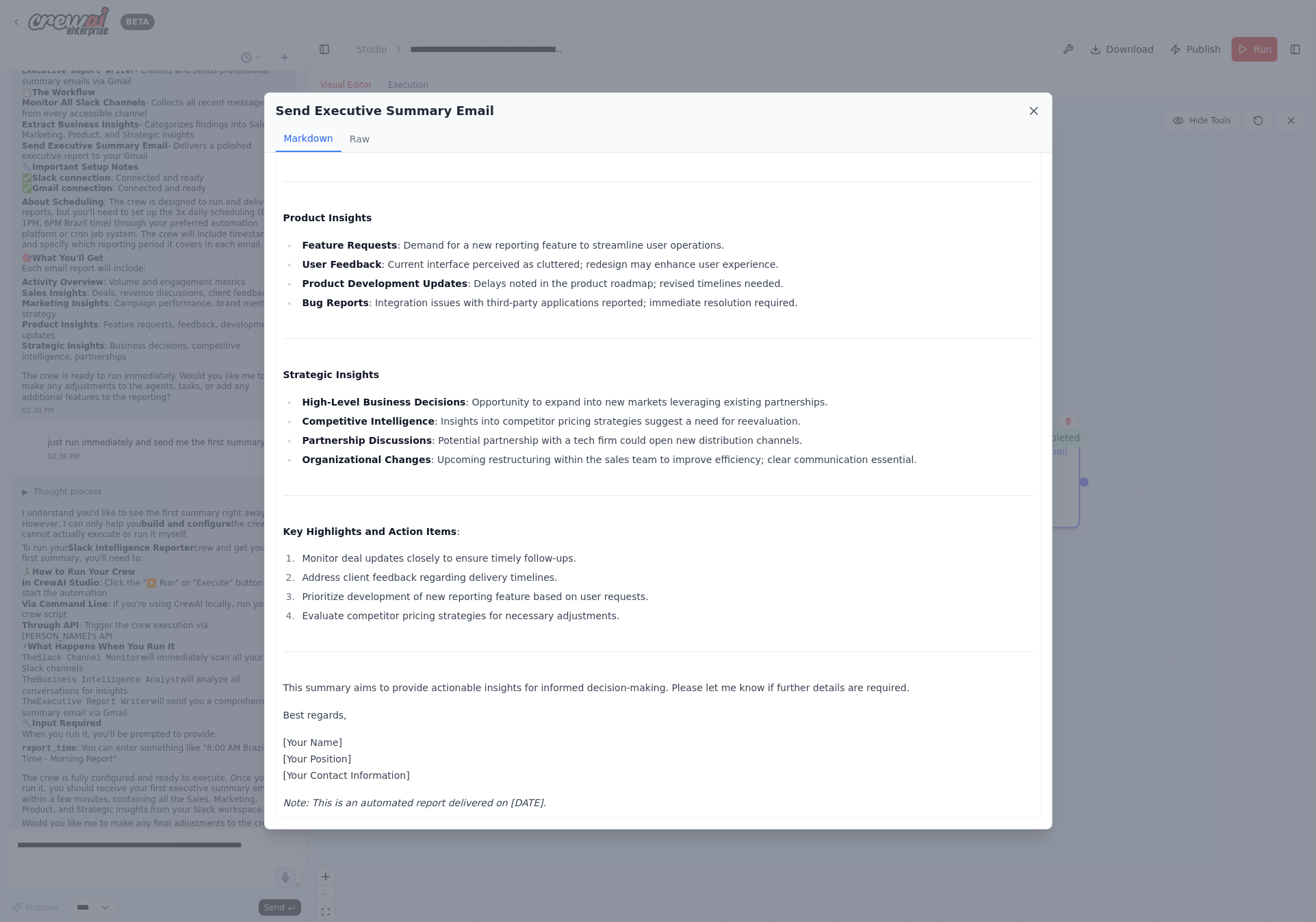
click at [1037, 115] on icon at bounding box center [1034, 111] width 14 height 14
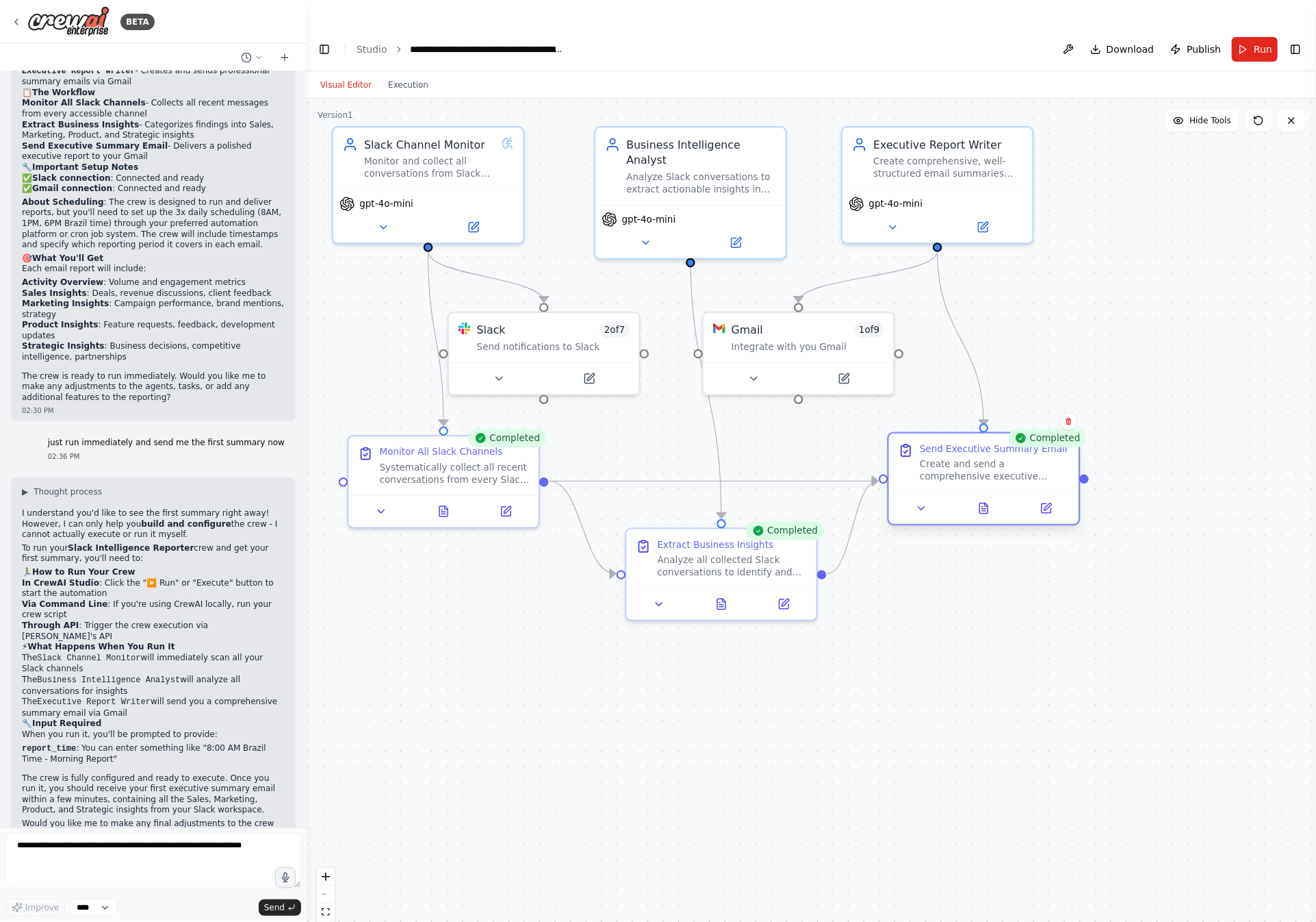
click at [1047, 493] on div at bounding box center [984, 508] width 190 height 31
click at [1045, 504] on icon at bounding box center [1047, 508] width 10 height 10
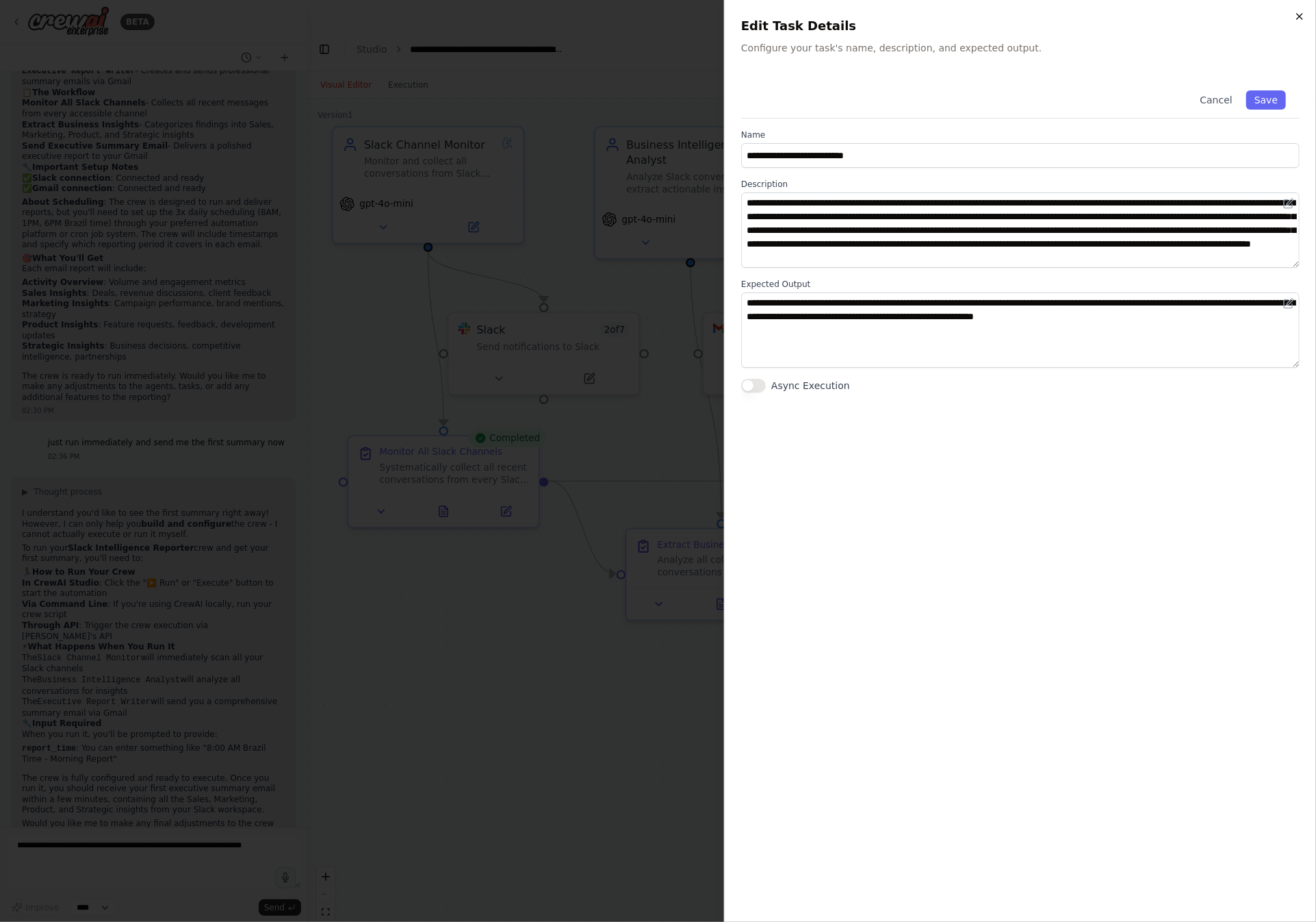
click at [1304, 18] on icon "button" at bounding box center [1299, 16] width 11 height 11
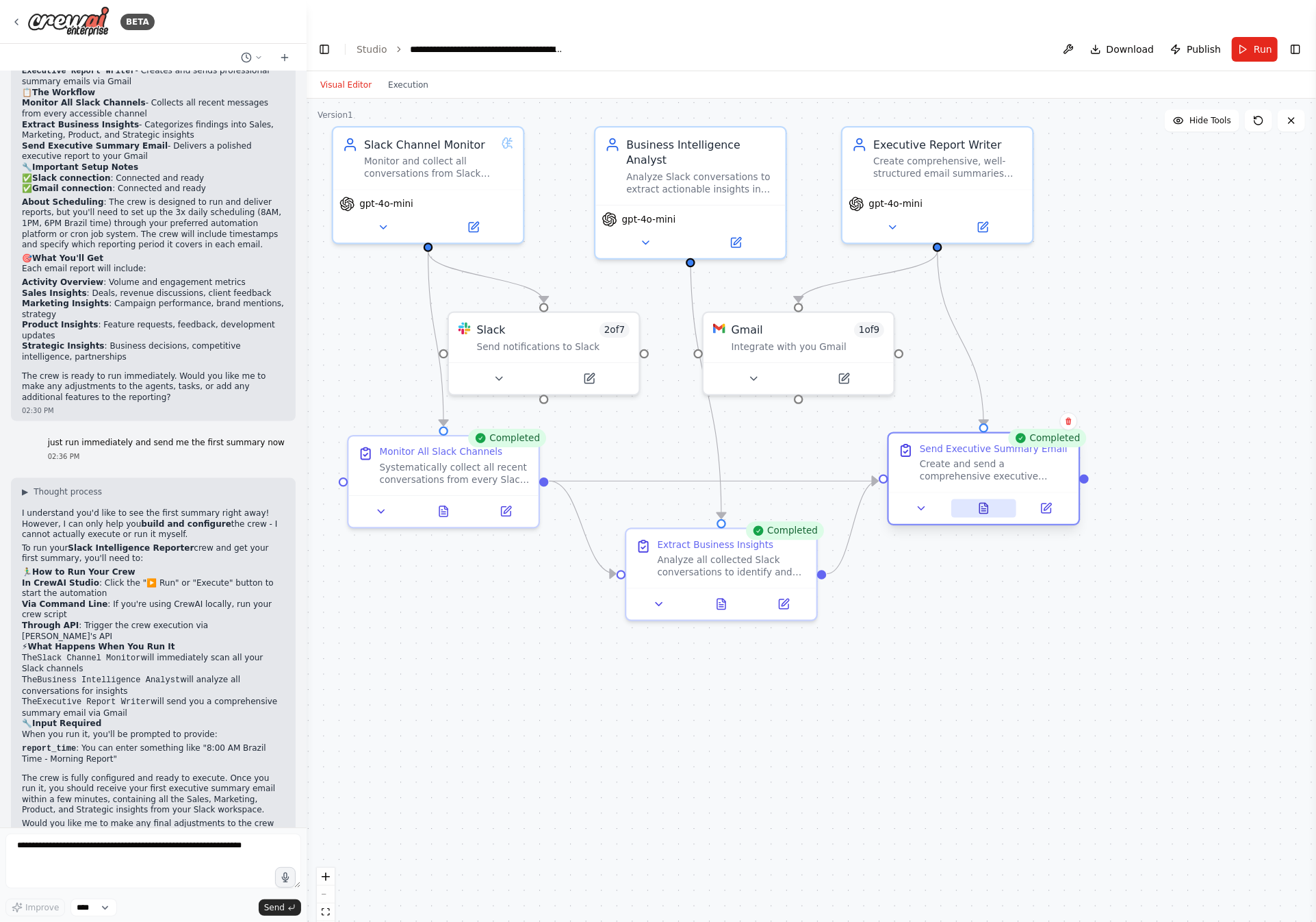
click at [980, 504] on icon at bounding box center [984, 508] width 8 height 10
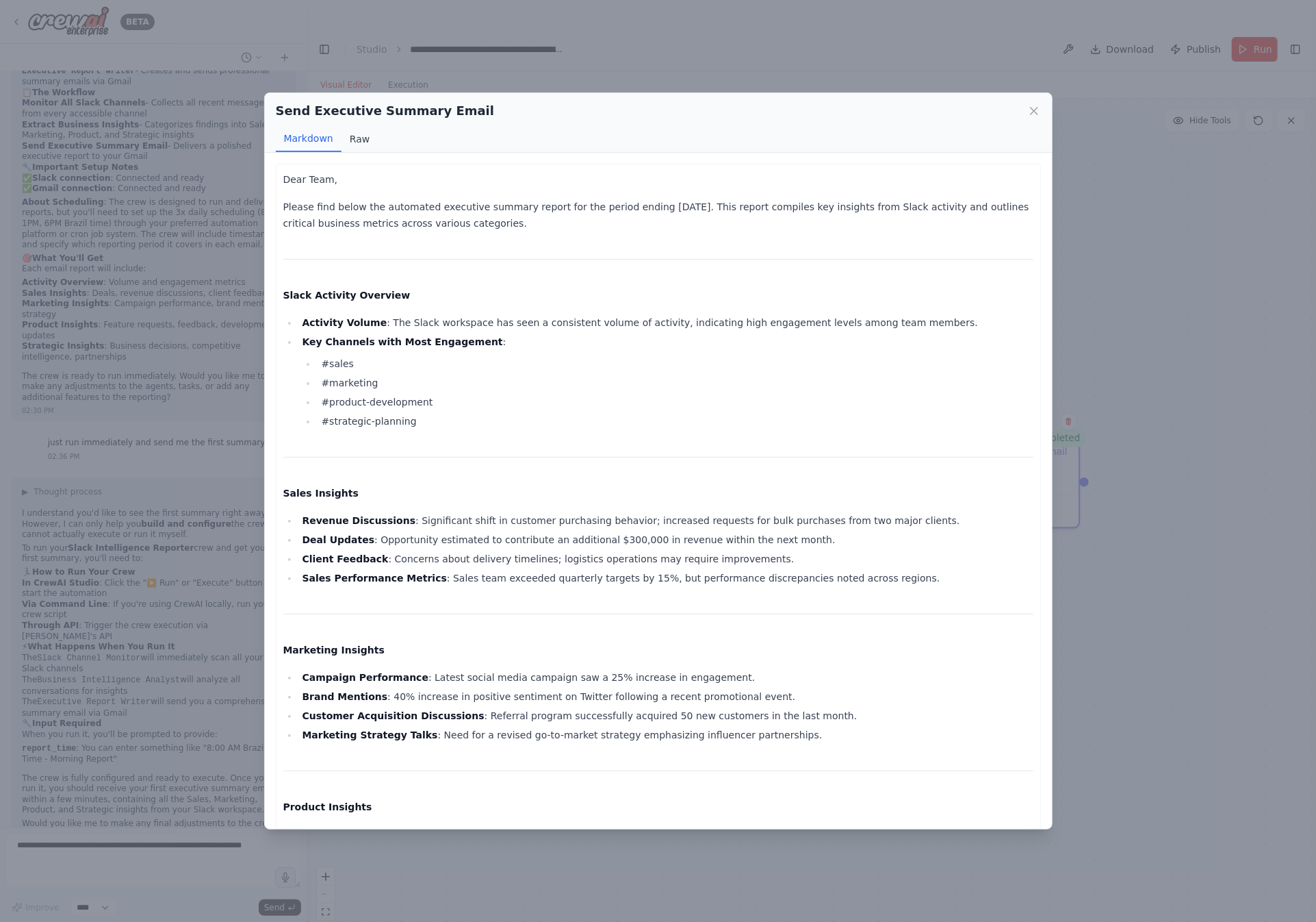
click at [364, 141] on button "Raw" at bounding box center [360, 139] width 36 height 26
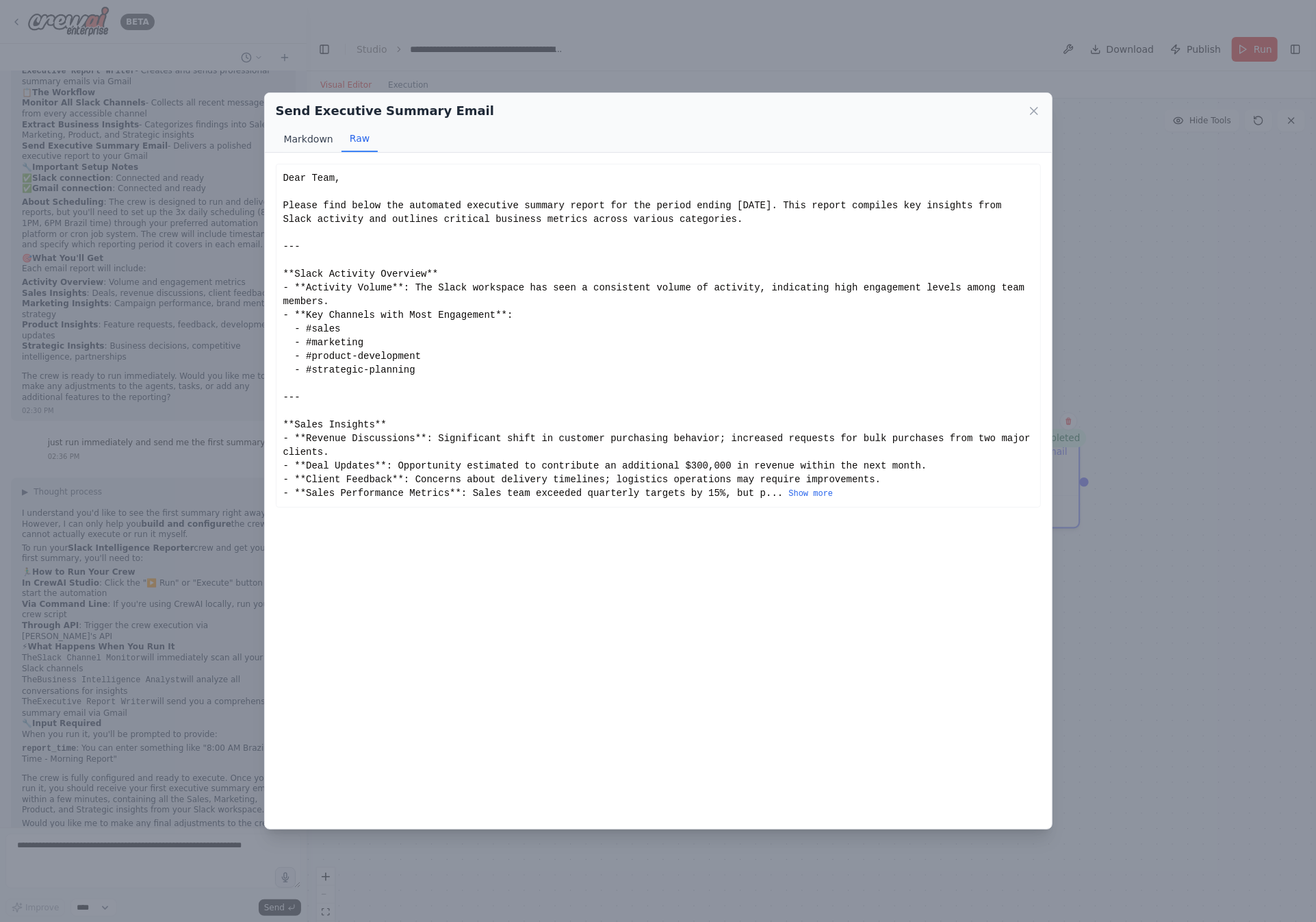
click at [312, 143] on button "Markdown" at bounding box center [309, 139] width 66 height 26
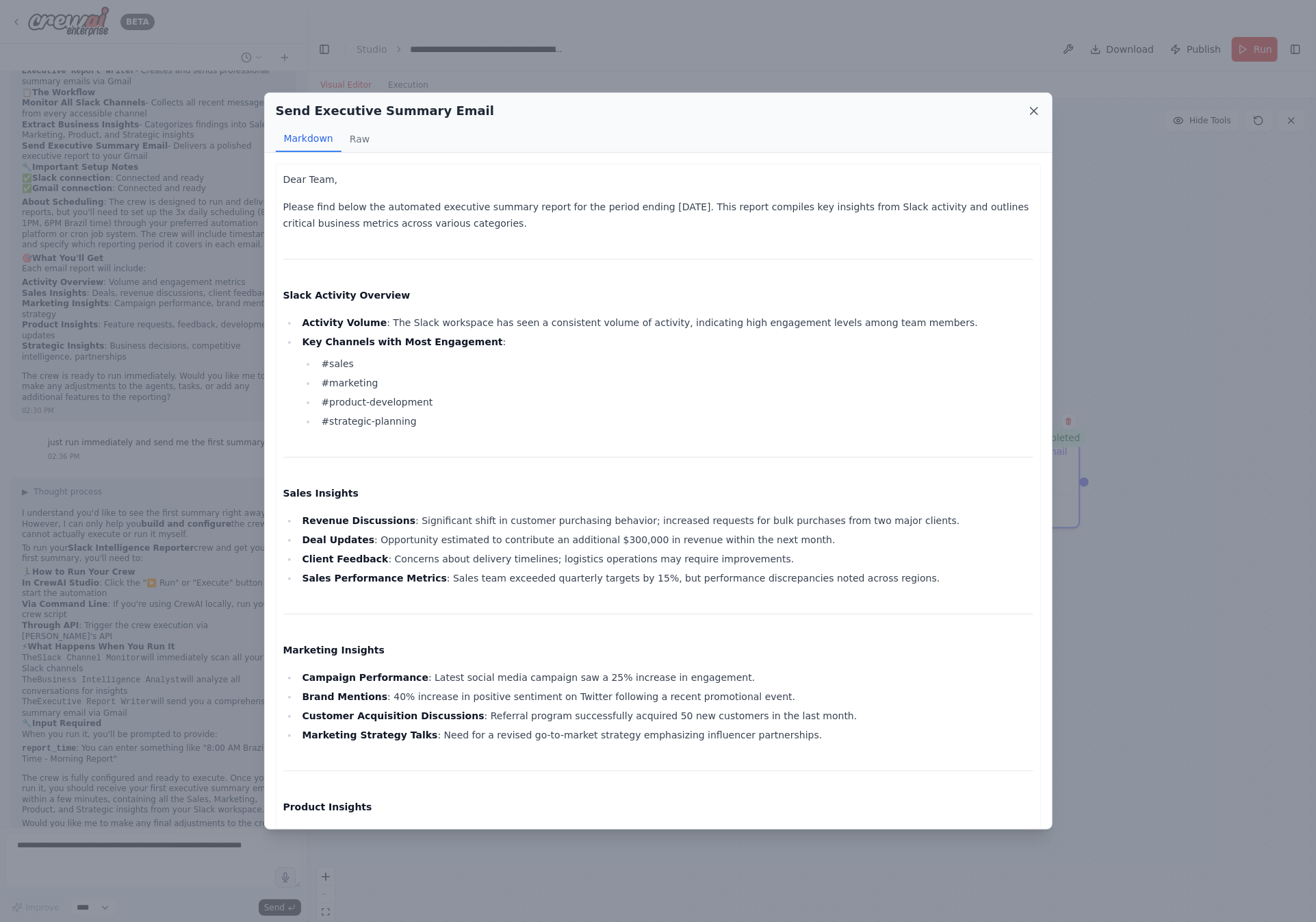
click at [1035, 109] on icon at bounding box center [1034, 111] width 7 height 7
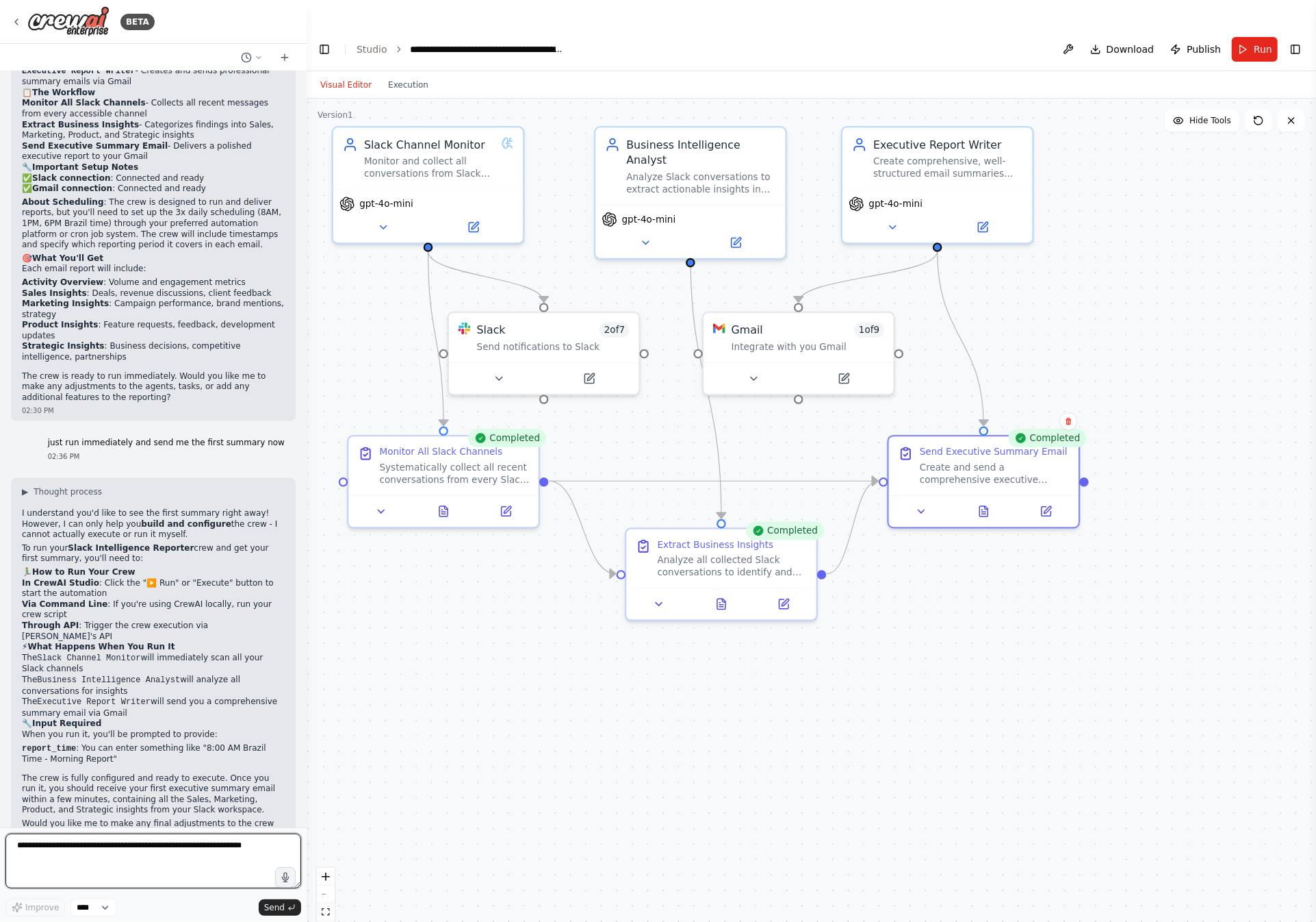
click at [119, 854] on textarea at bounding box center [153, 861] width 295 height 54
click at [718, 592] on button at bounding box center [721, 601] width 65 height 18
click at [724, 596] on icon at bounding box center [721, 601] width 8 height 10
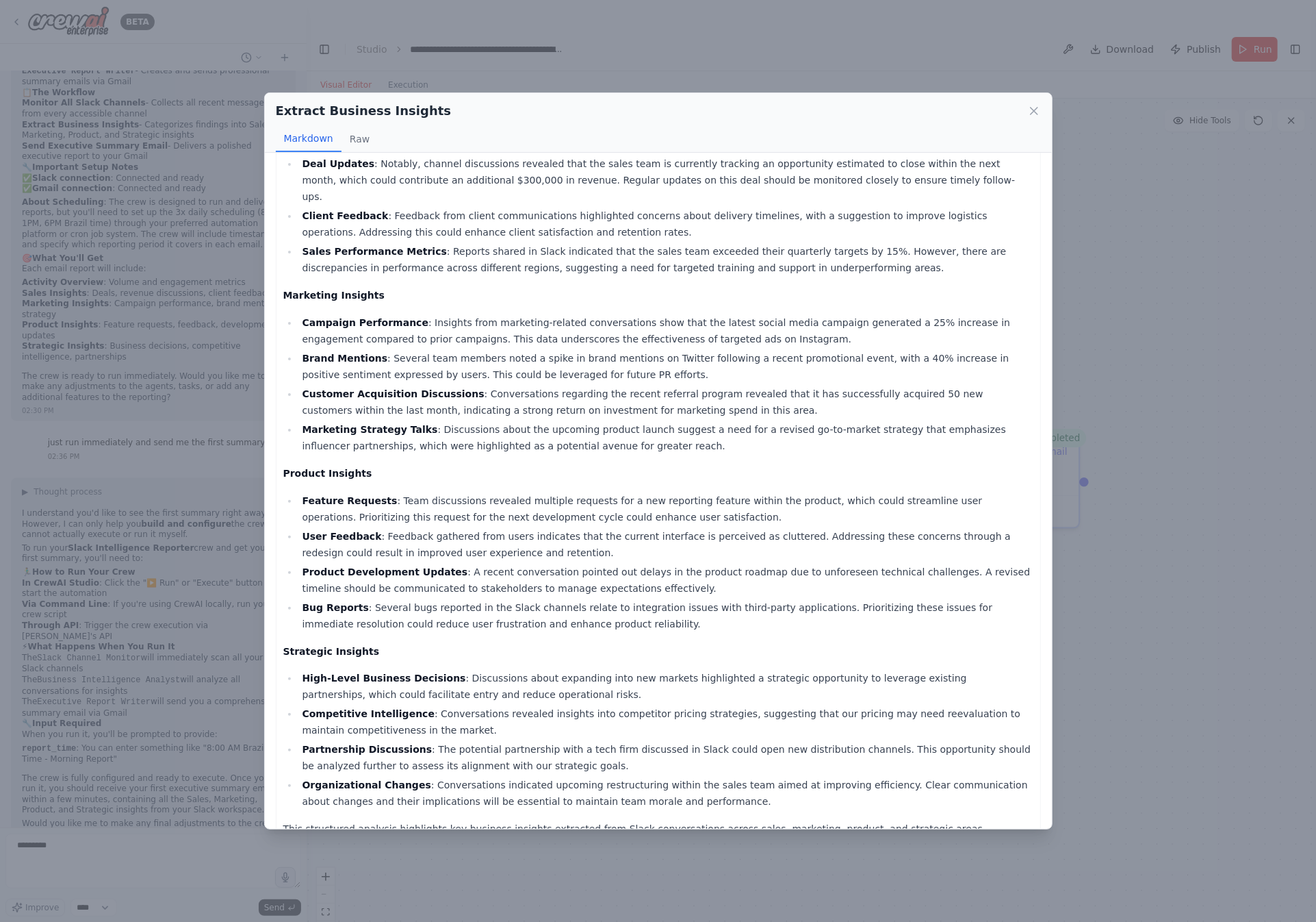
scroll to position [104, 0]
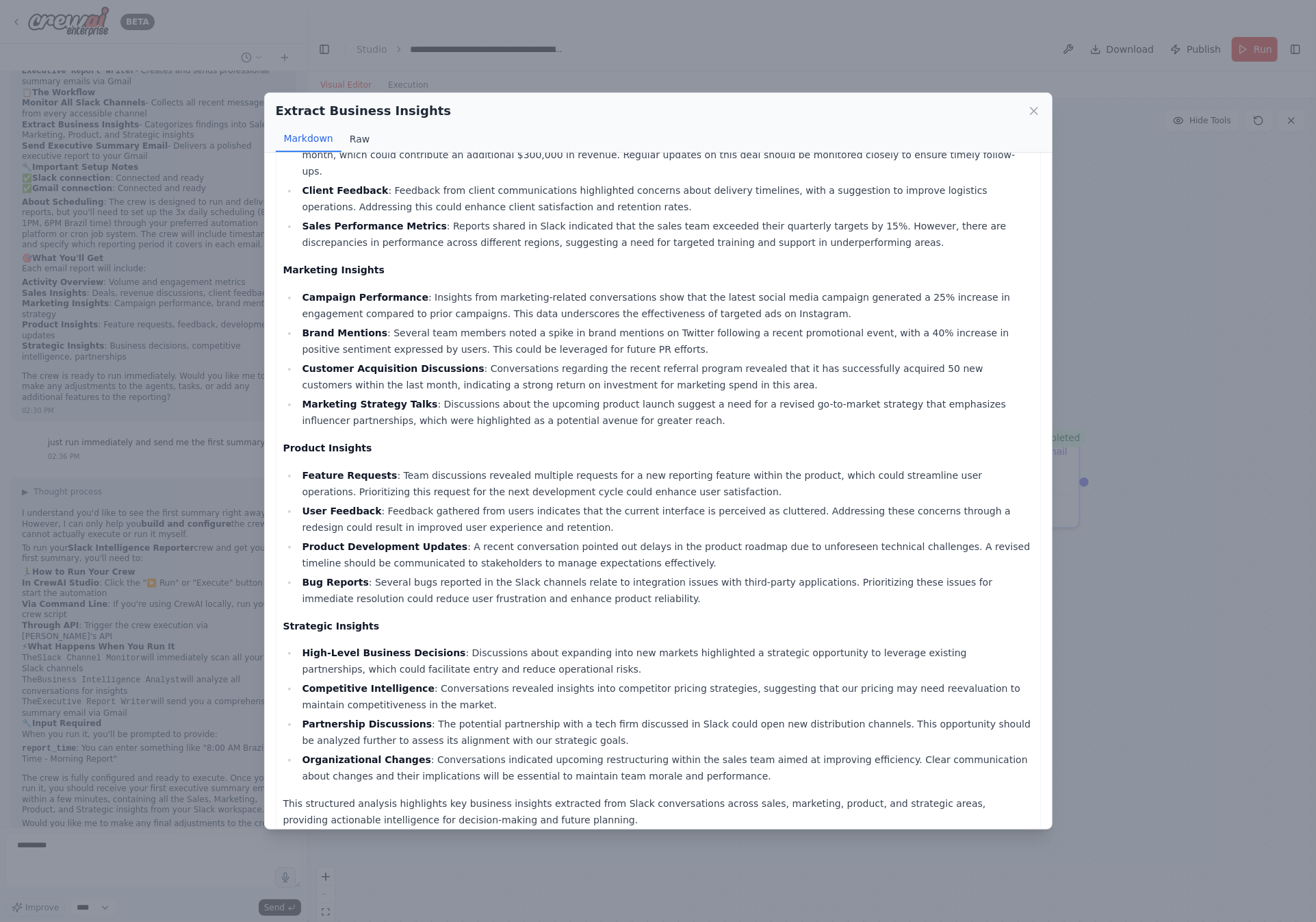
click at [364, 144] on button "Raw" at bounding box center [360, 139] width 36 height 26
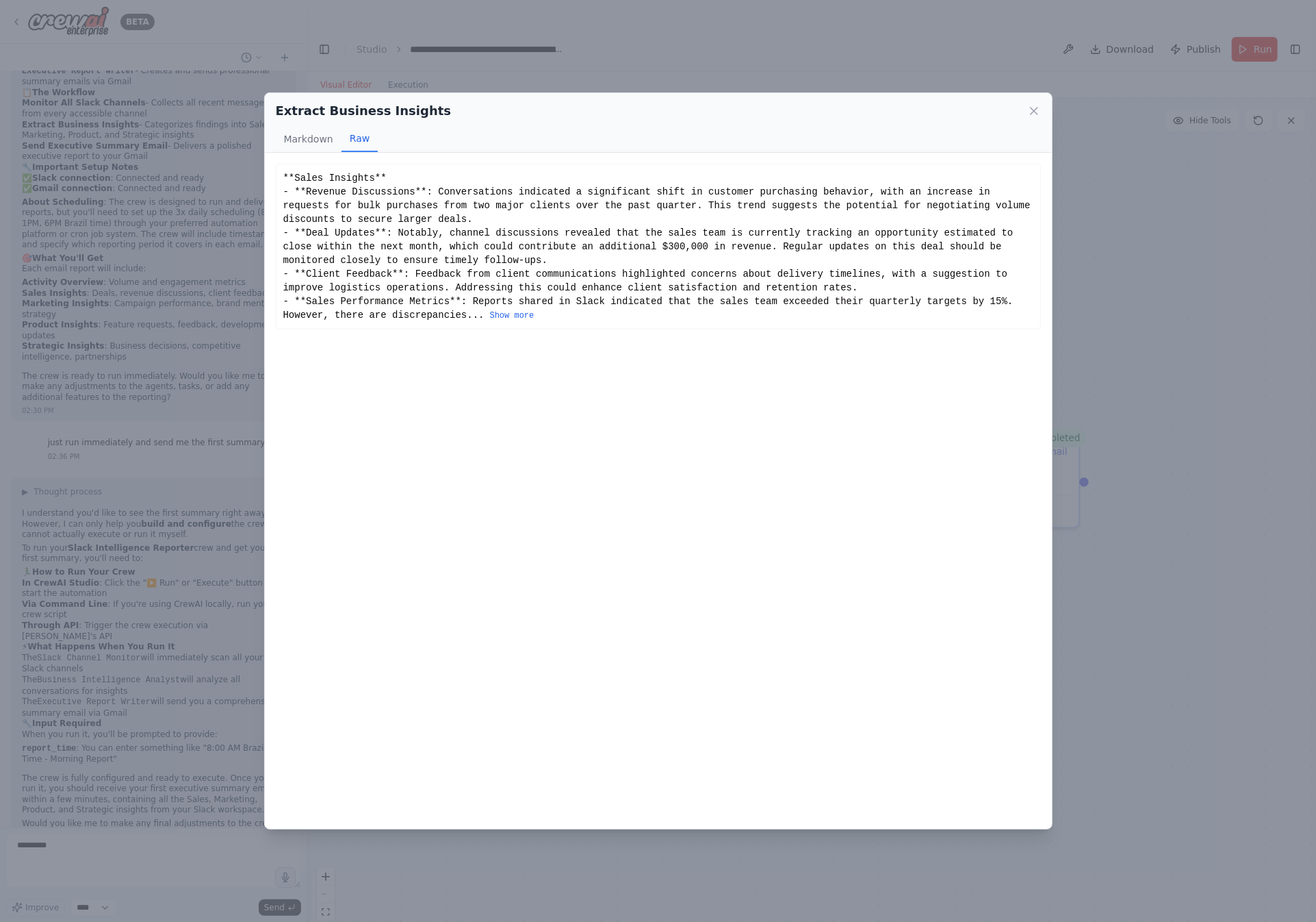
scroll to position [0, 0]
click at [520, 314] on button "Show more" at bounding box center [512, 315] width 45 height 11
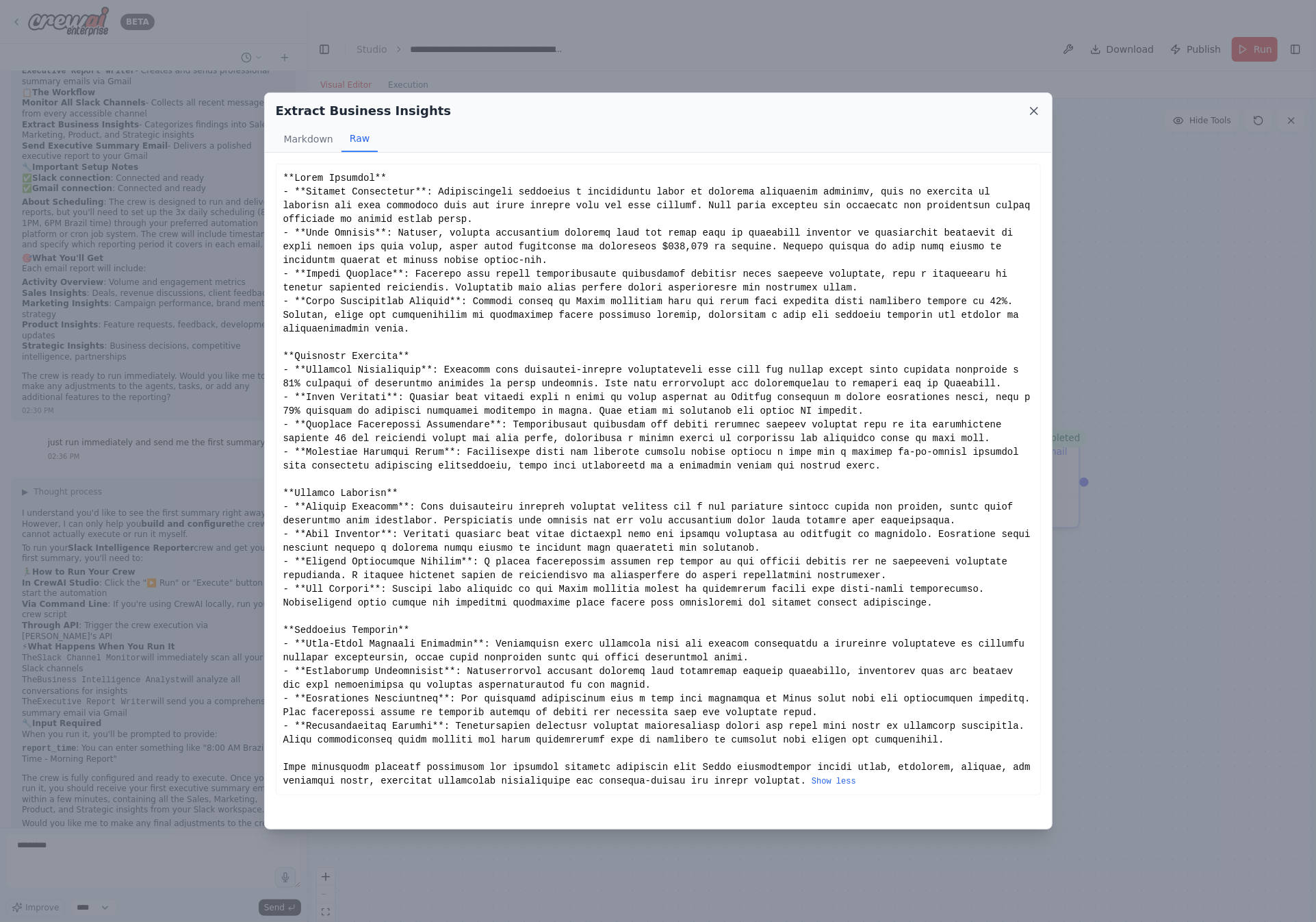
click at [1035, 111] on icon at bounding box center [1034, 111] width 7 height 7
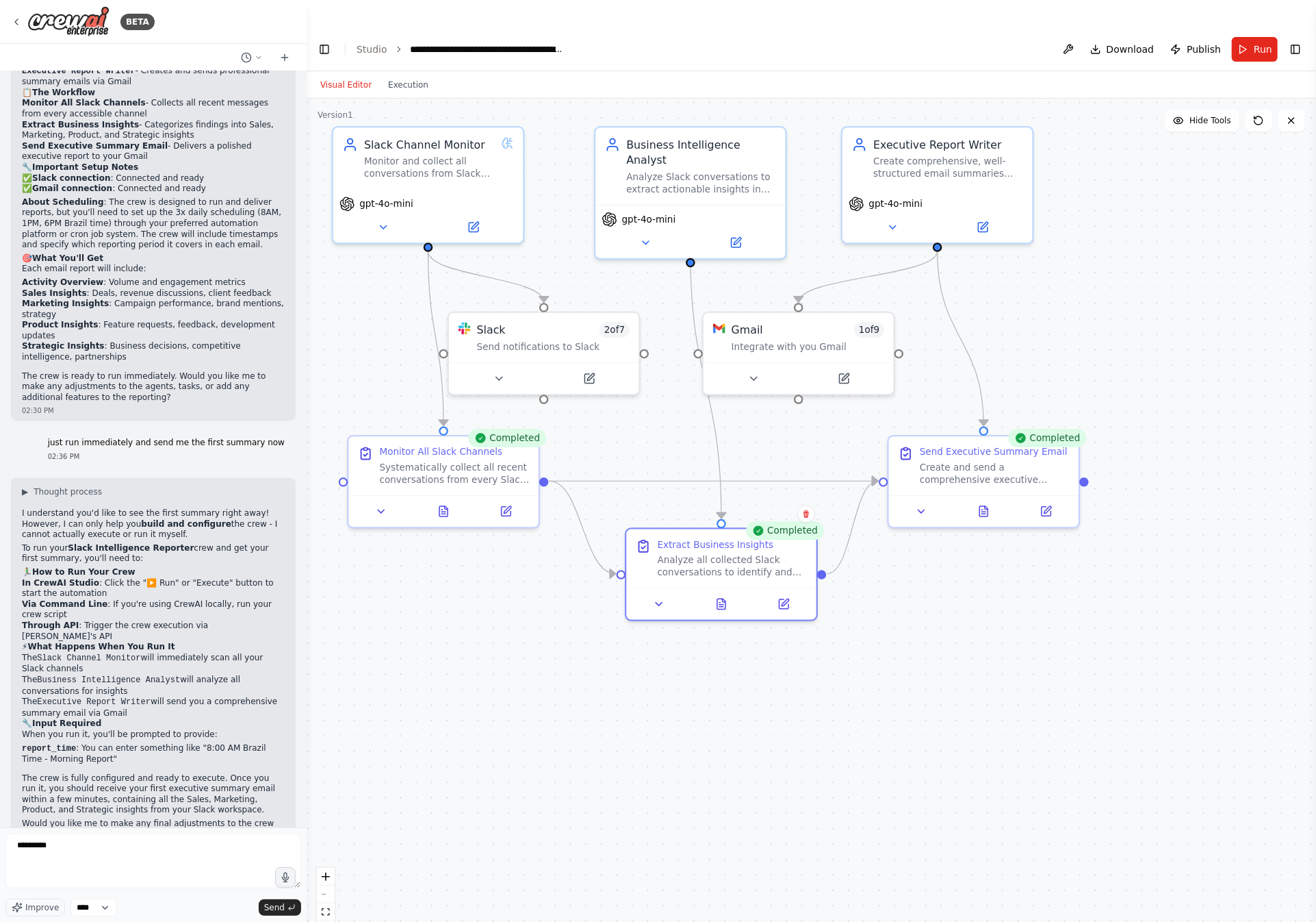
click at [68, 829] on form "******** Improve **** Send" at bounding box center [153, 874] width 307 height 94
click at [83, 853] on textarea "********" at bounding box center [153, 861] width 295 height 54
type textarea "**********"
click at [268, 907] on span "Send" at bounding box center [274, 907] width 21 height 11
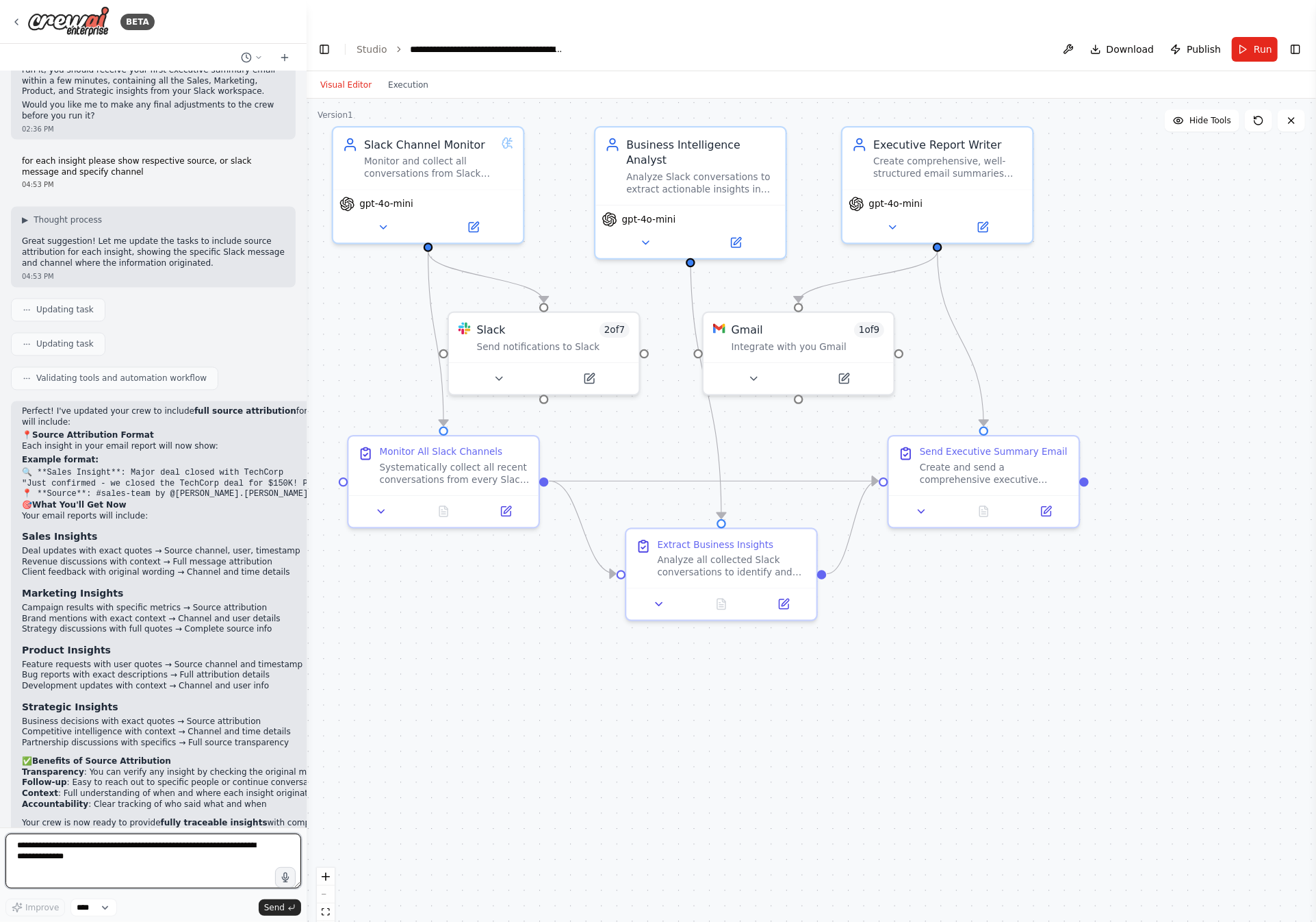
scroll to position [1859, 0]
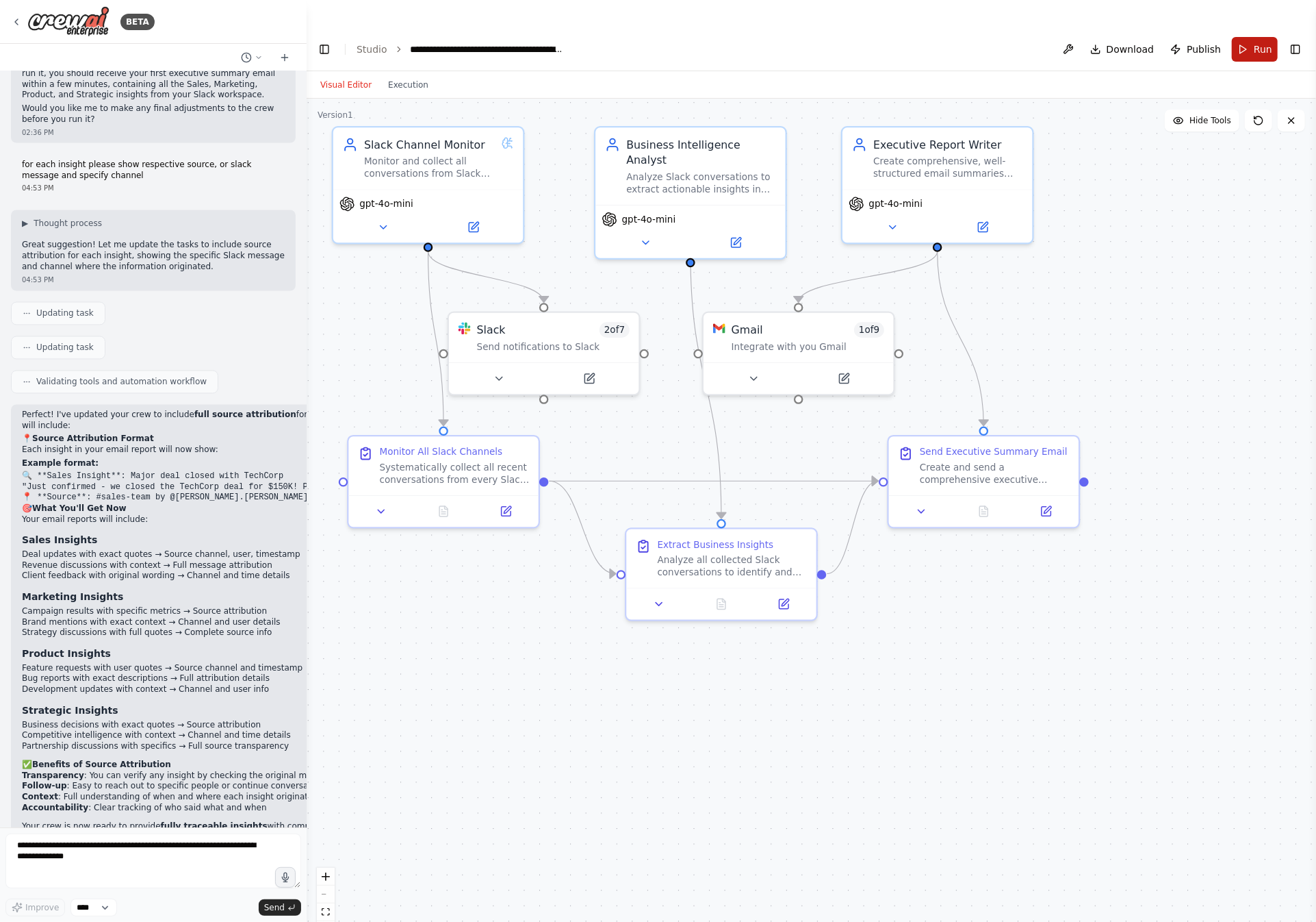
click at [1250, 37] on button "Run" at bounding box center [1255, 50] width 46 height 25
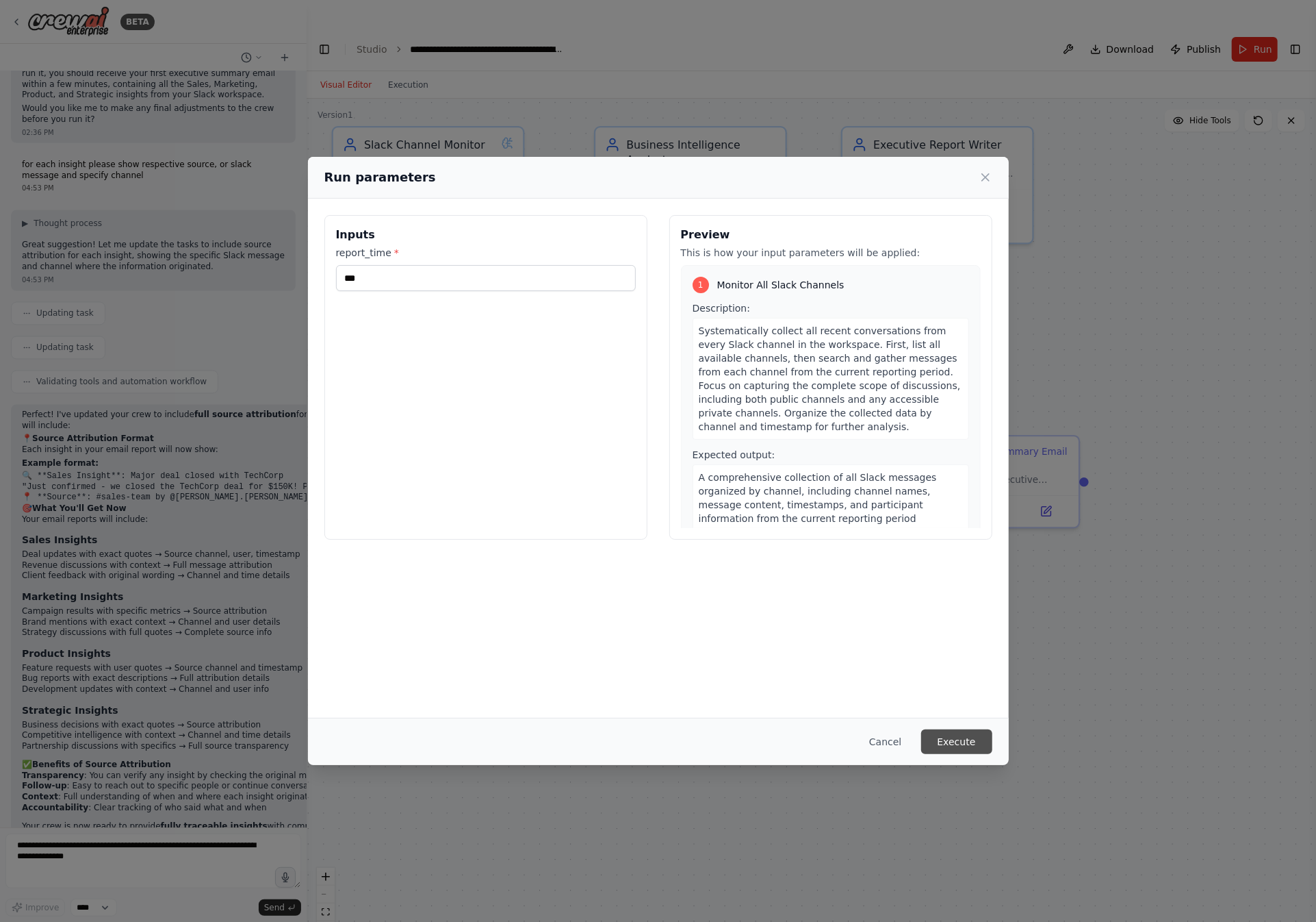
click at [962, 737] on button "Execute" at bounding box center [957, 742] width 71 height 25
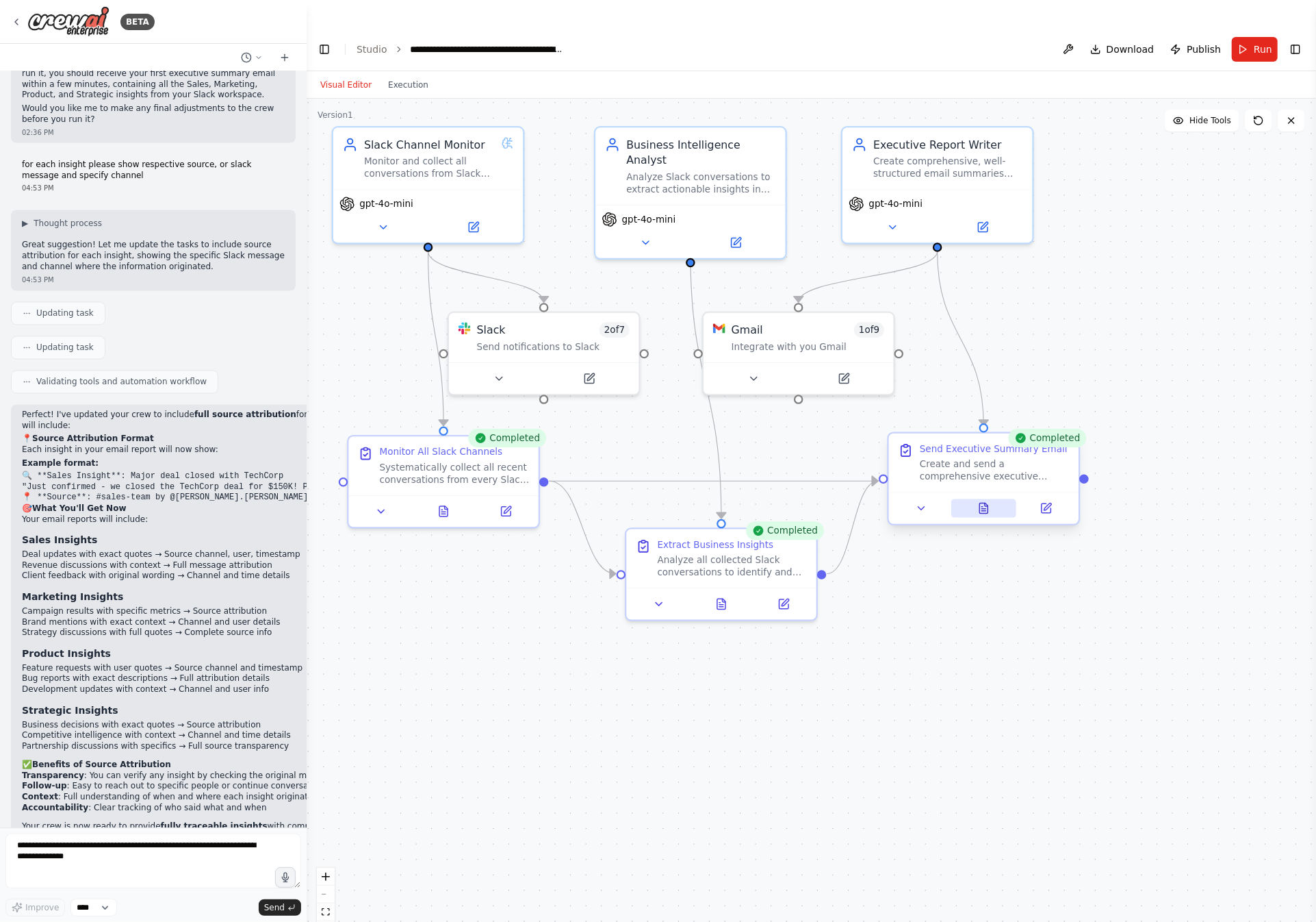
click at [983, 511] on icon at bounding box center [984, 511] width 4 height 0
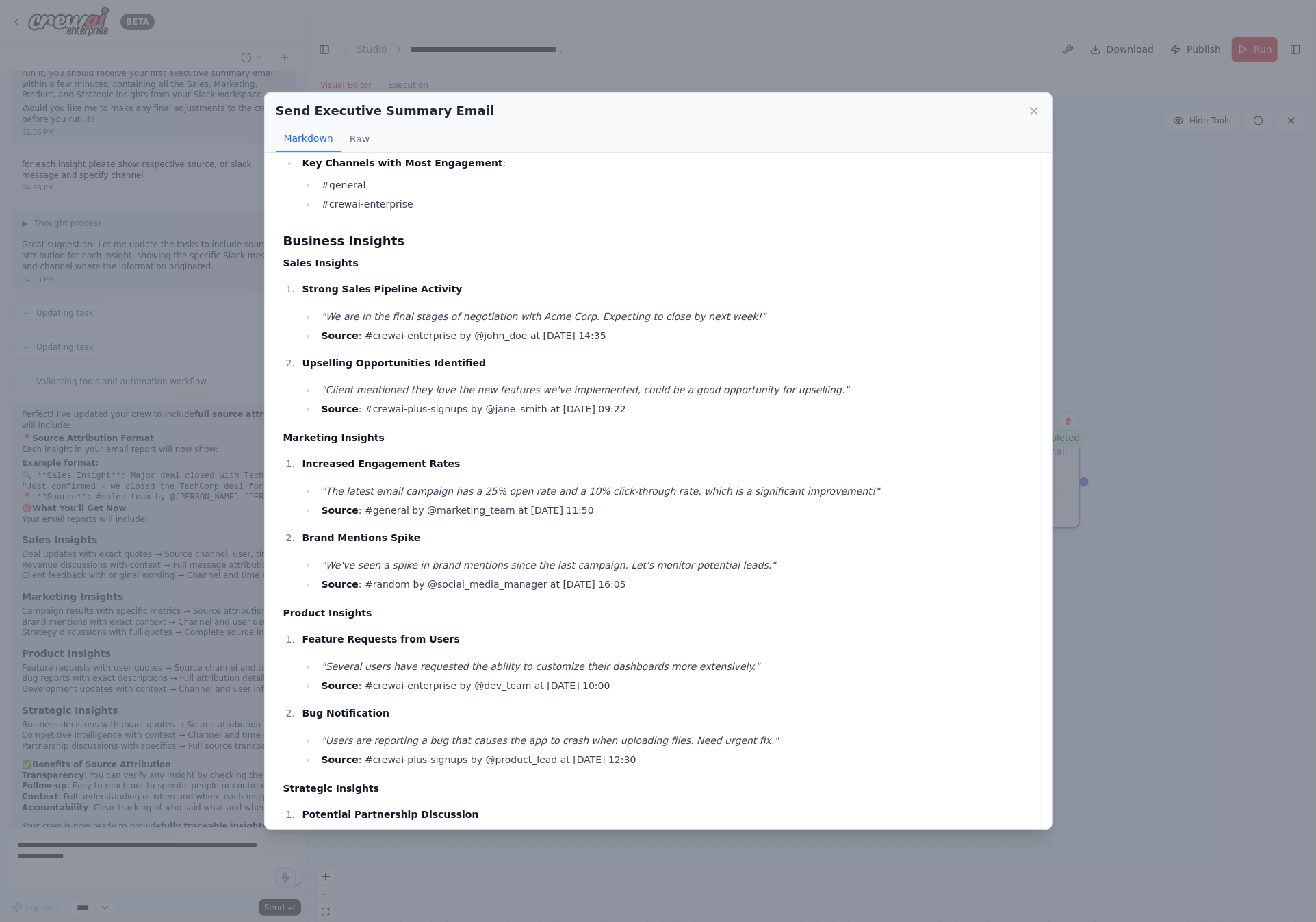
scroll to position [144, 0]
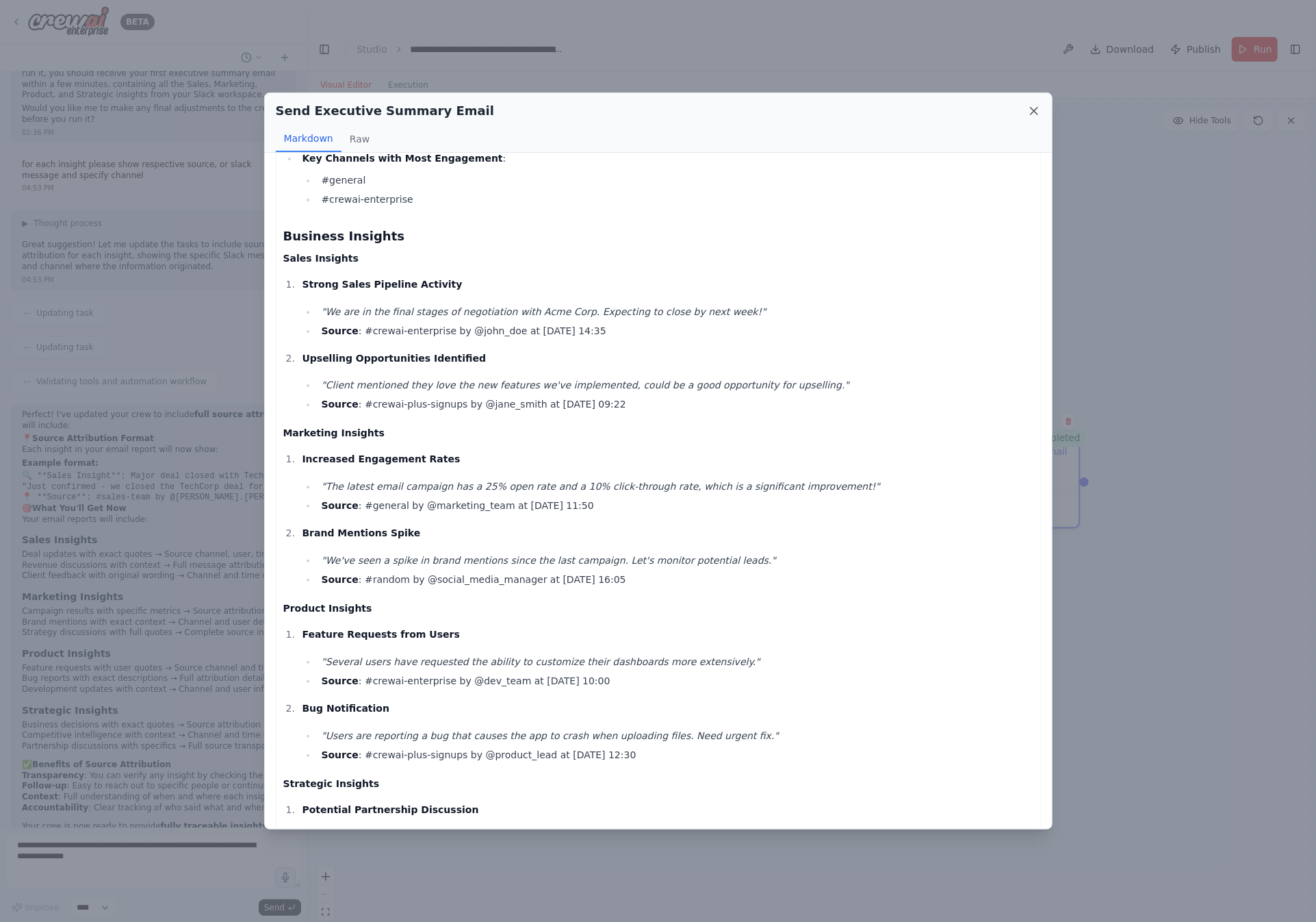
click at [1039, 112] on icon at bounding box center [1034, 111] width 14 height 14
